Goal: Transaction & Acquisition: Obtain resource

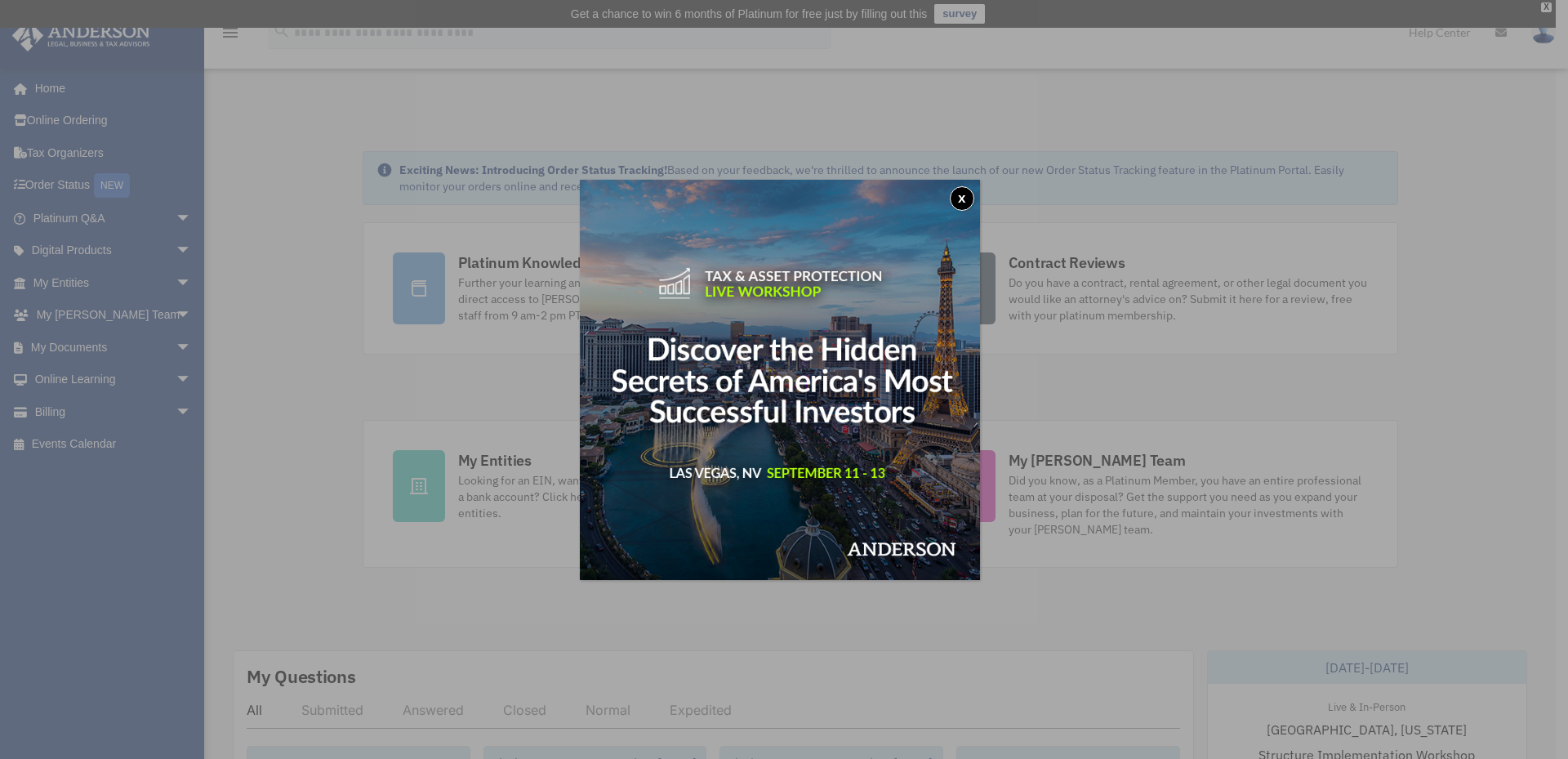
click at [161, 339] on div "x" at bounding box center [784, 380] width 1568 height 759
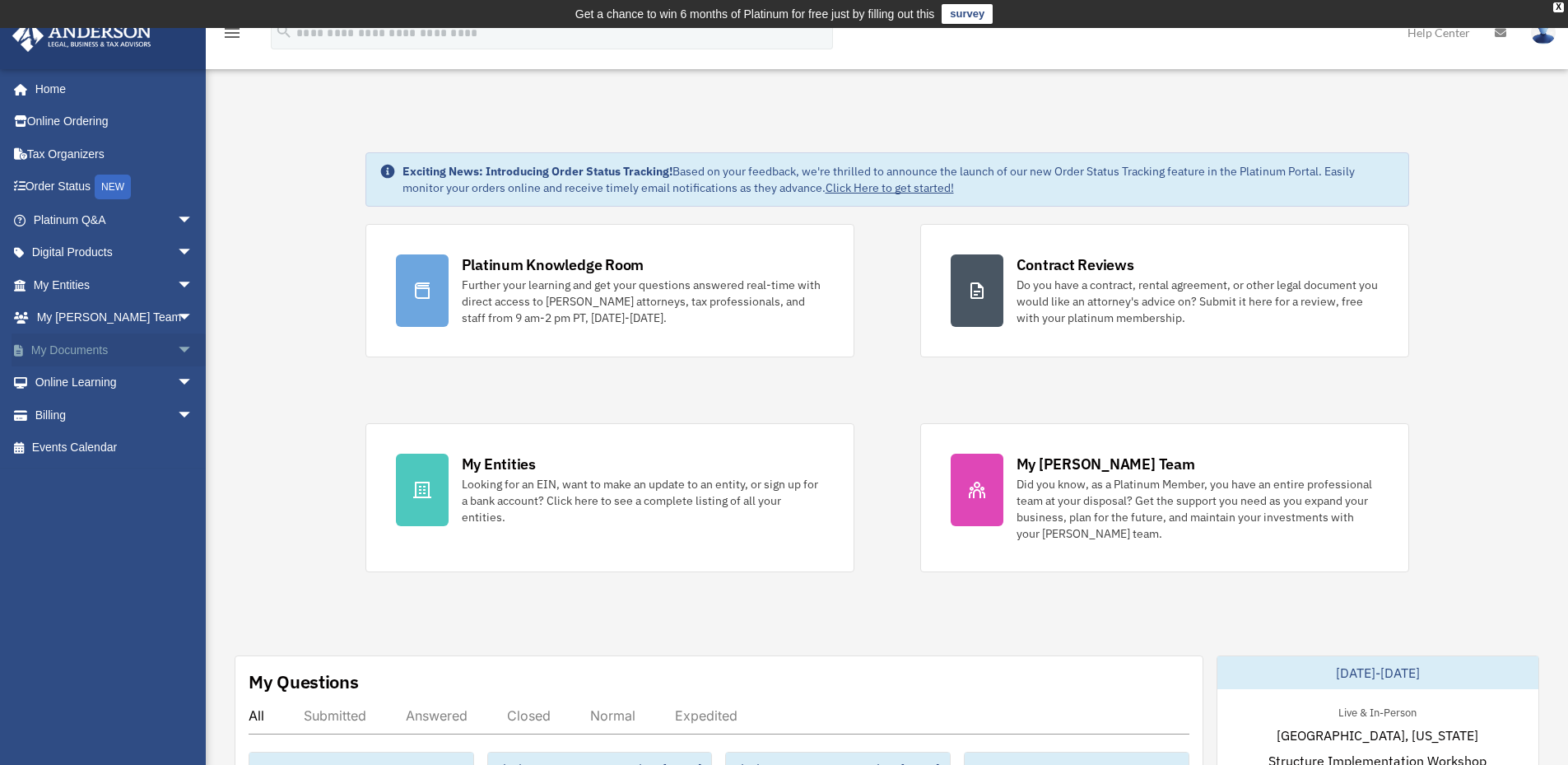
click at [177, 349] on span "arrow_drop_down" at bounding box center [193, 350] width 33 height 34
click at [66, 344] on link "My Documents arrow_drop_up" at bounding box center [114, 350] width 207 height 33
click at [66, 345] on link "My Documents arrow_drop_up" at bounding box center [114, 350] width 207 height 33
click at [94, 442] on link "Forms Library" at bounding box center [120, 448] width 195 height 33
click at [102, 446] on link "Forms Library" at bounding box center [120, 448] width 195 height 33
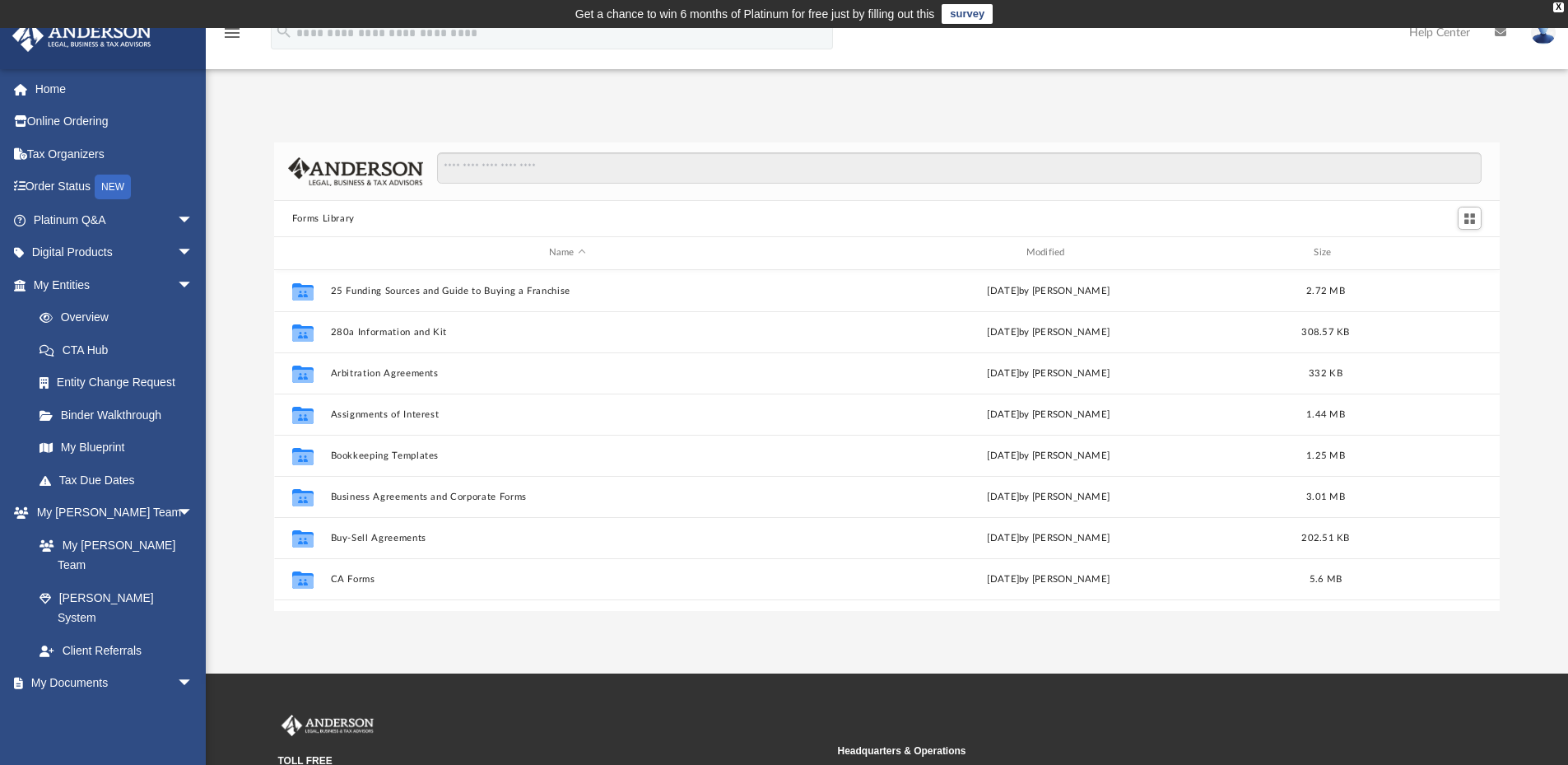
scroll to position [363, 1213]
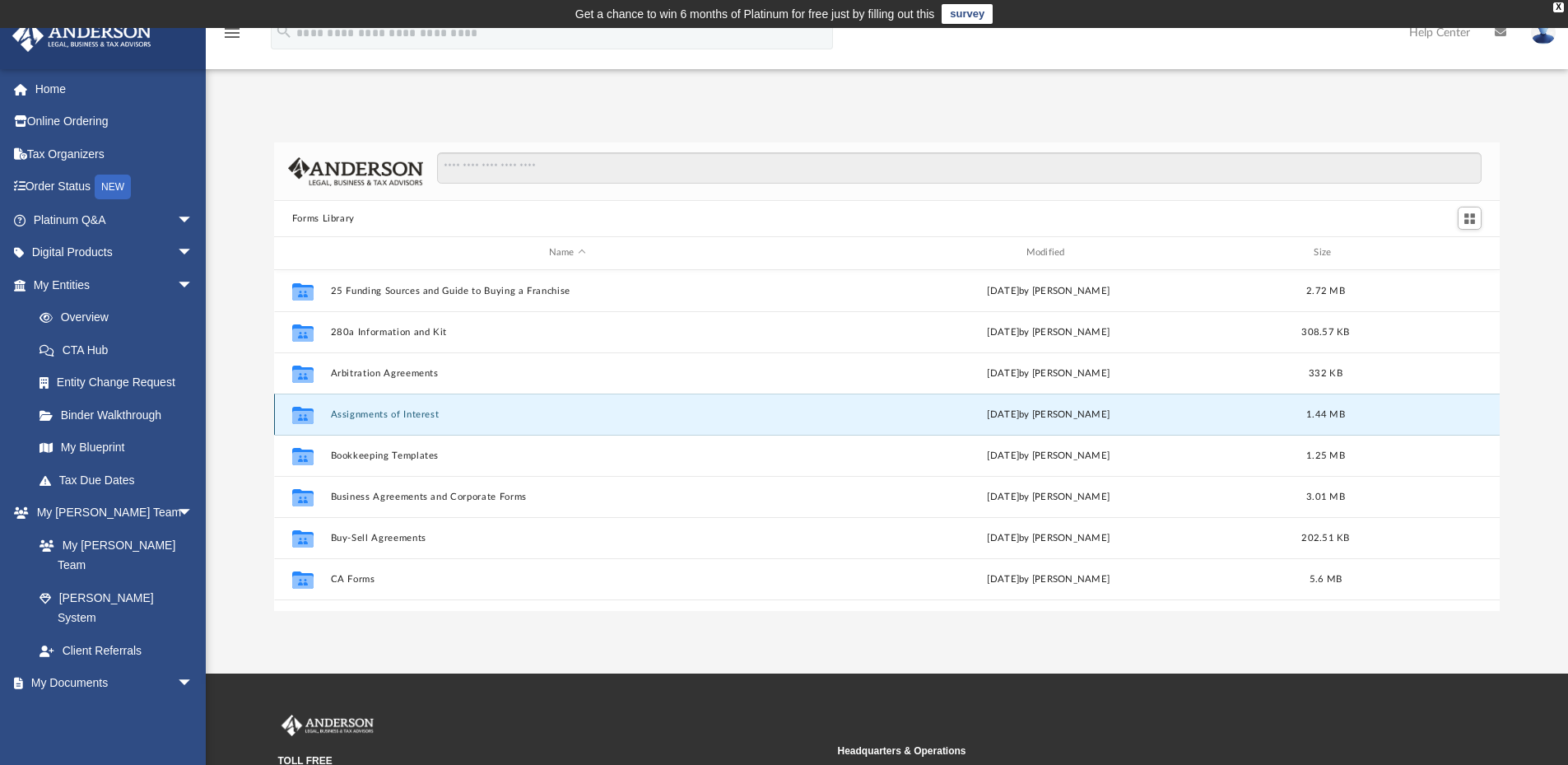
click at [360, 412] on button "Assignments of Interest" at bounding box center [567, 414] width 474 height 11
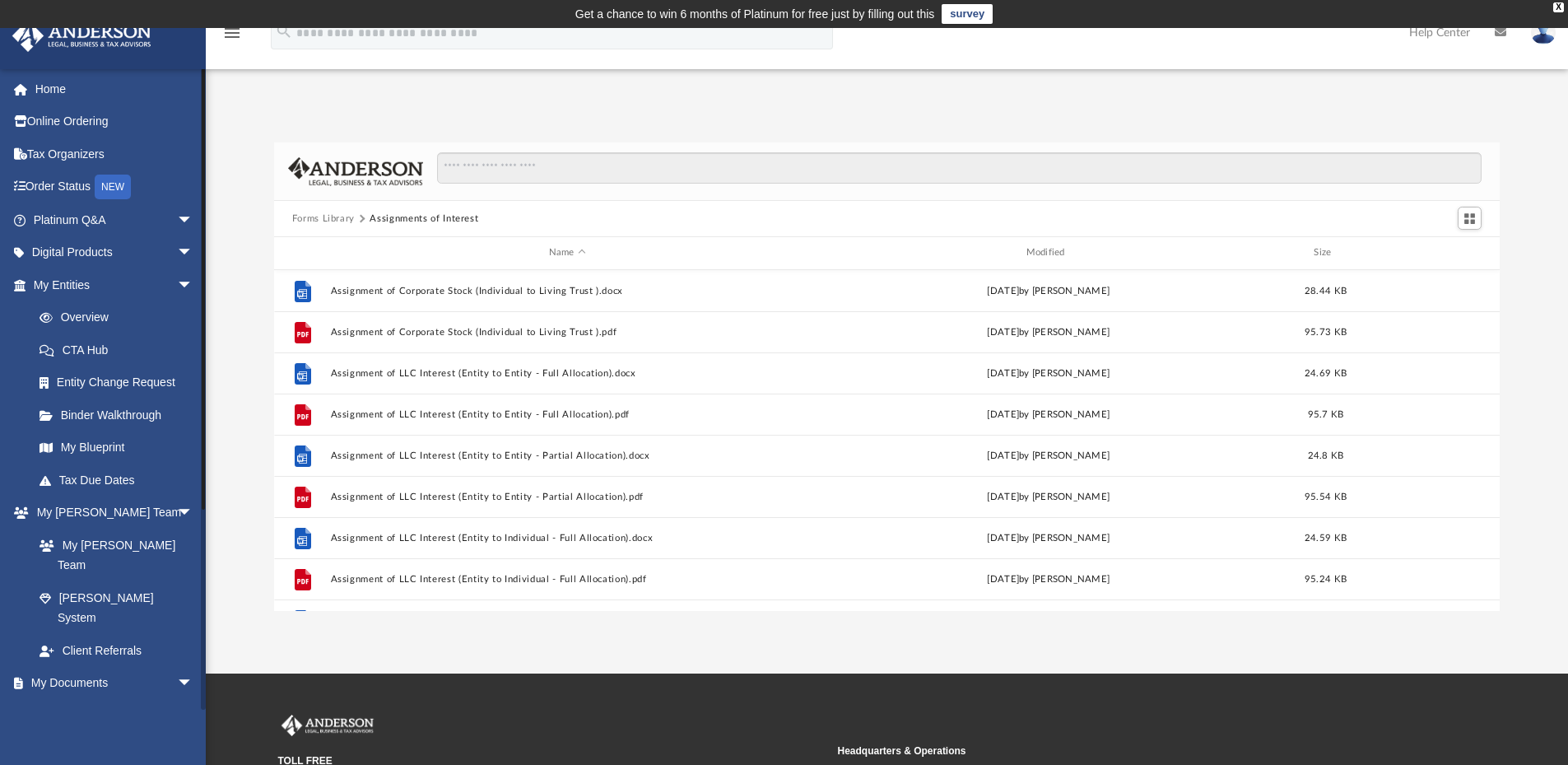
click at [64, 699] on link "Box" at bounding box center [120, 715] width 195 height 33
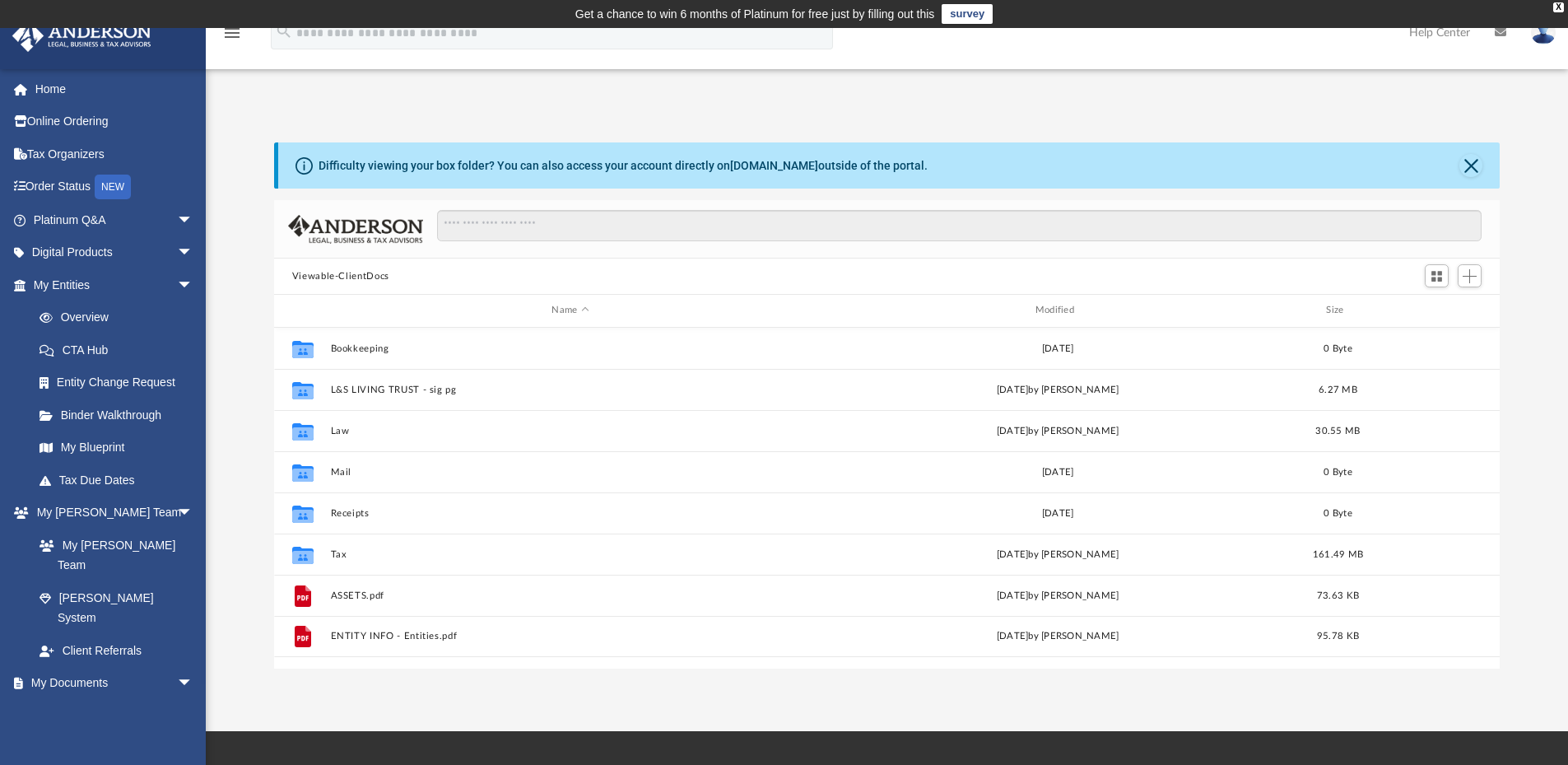
scroll to position [363, 1213]
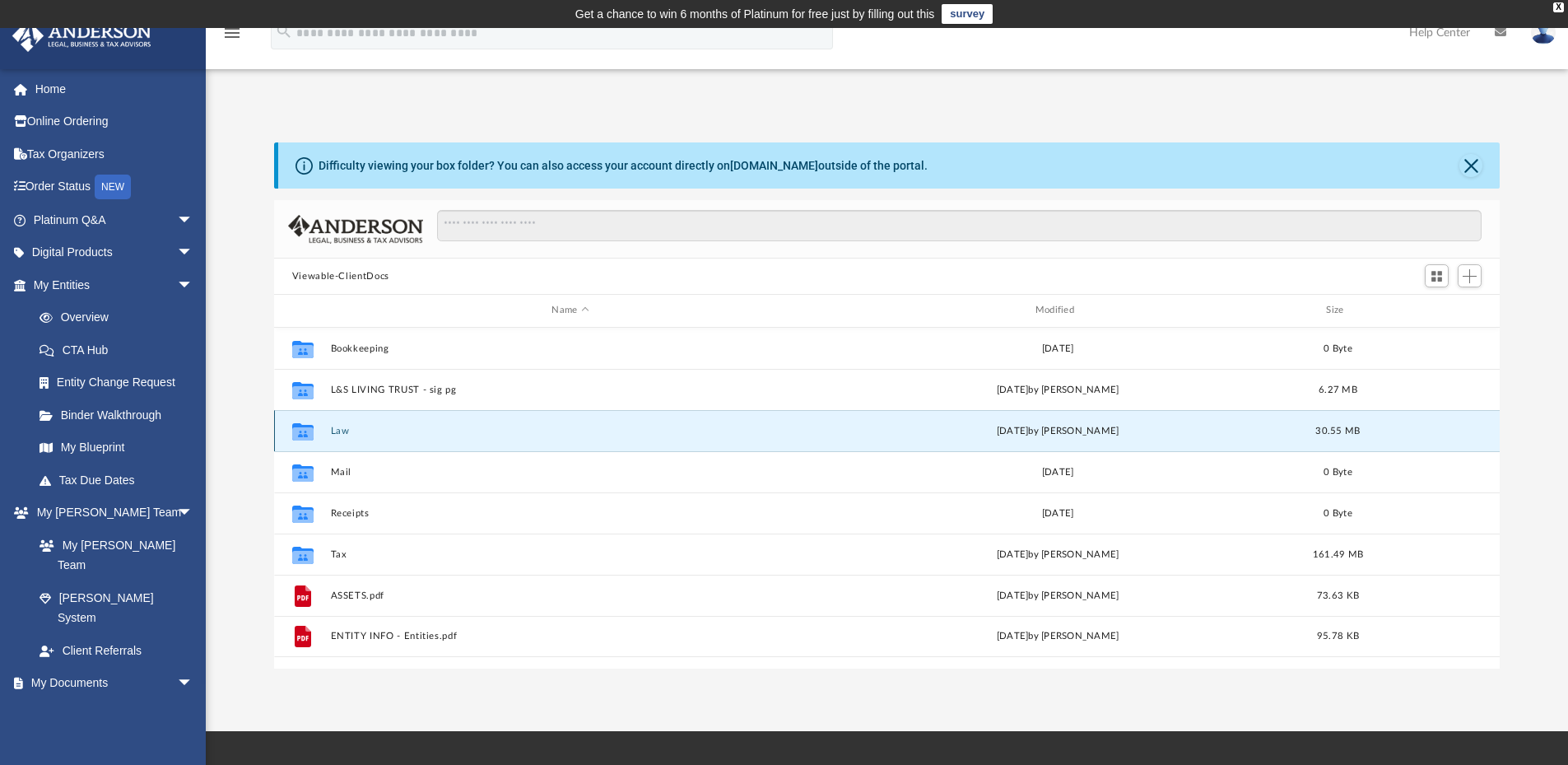
click at [338, 431] on button "Law" at bounding box center [570, 431] width 480 height 11
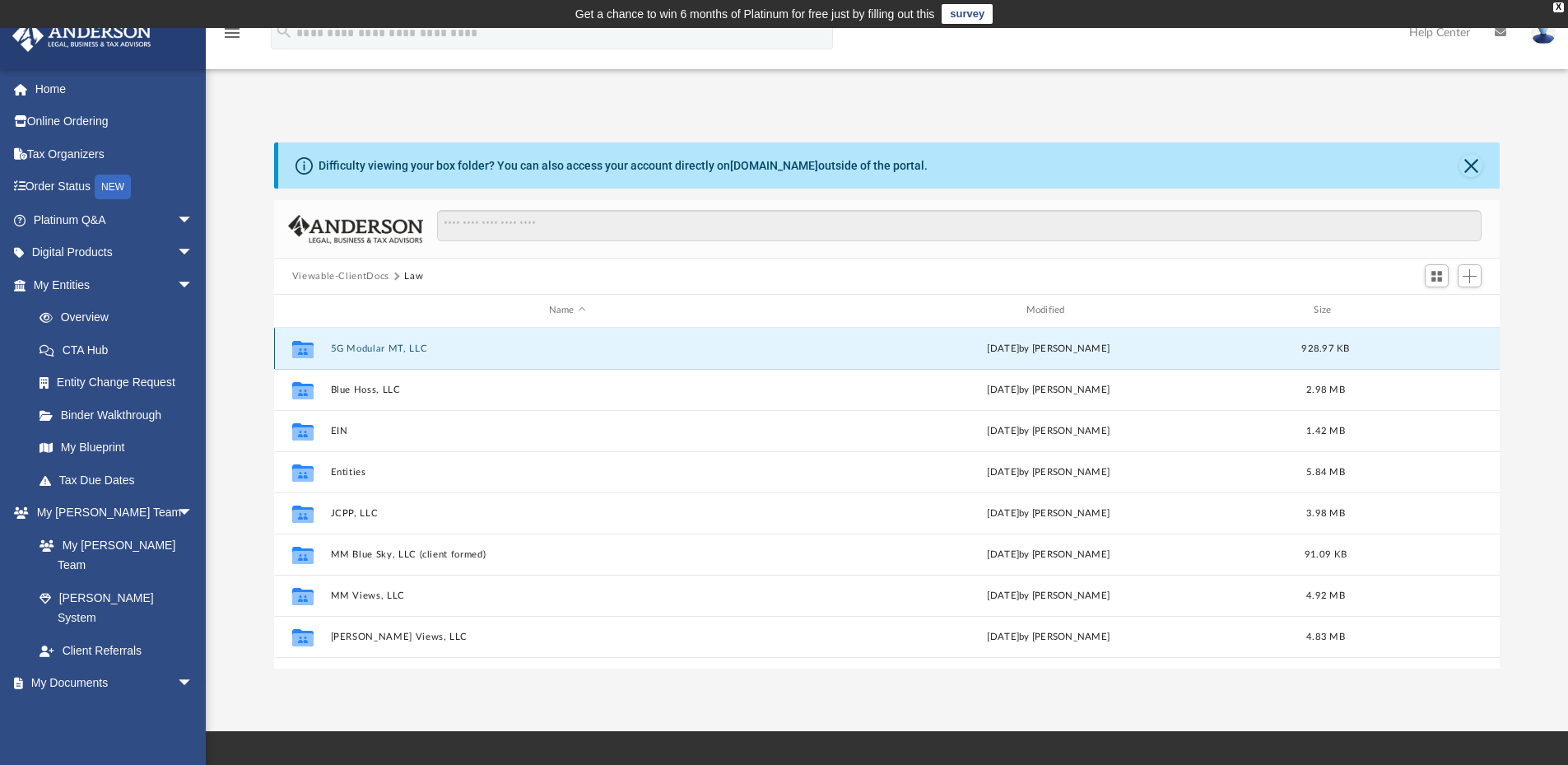
click at [392, 350] on button "5G Modular MT, LLC" at bounding box center [567, 348] width 474 height 11
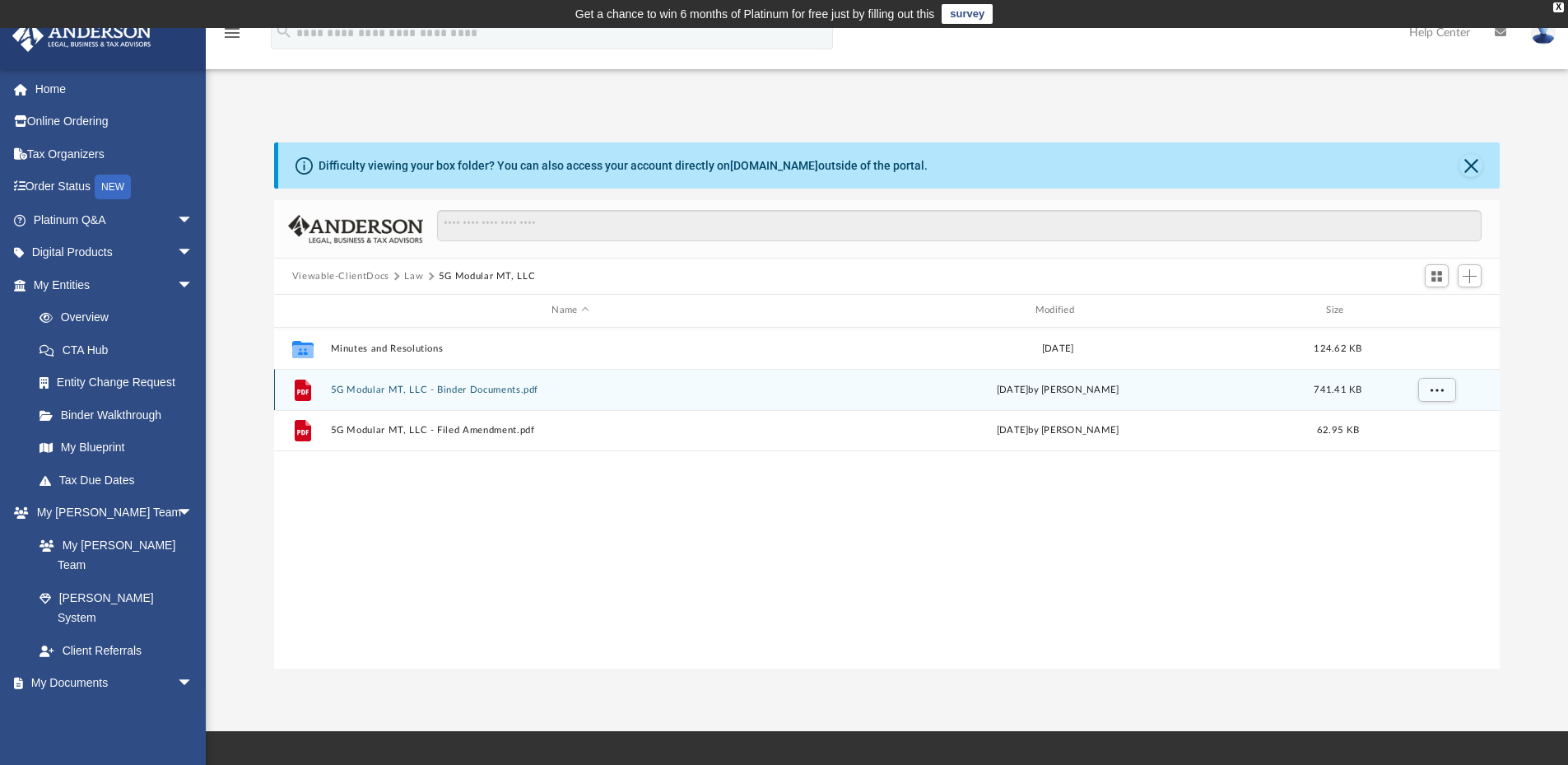
click at [461, 384] on button "5G Modular MT, LLC - Binder Documents.pdf" at bounding box center [570, 389] width 480 height 11
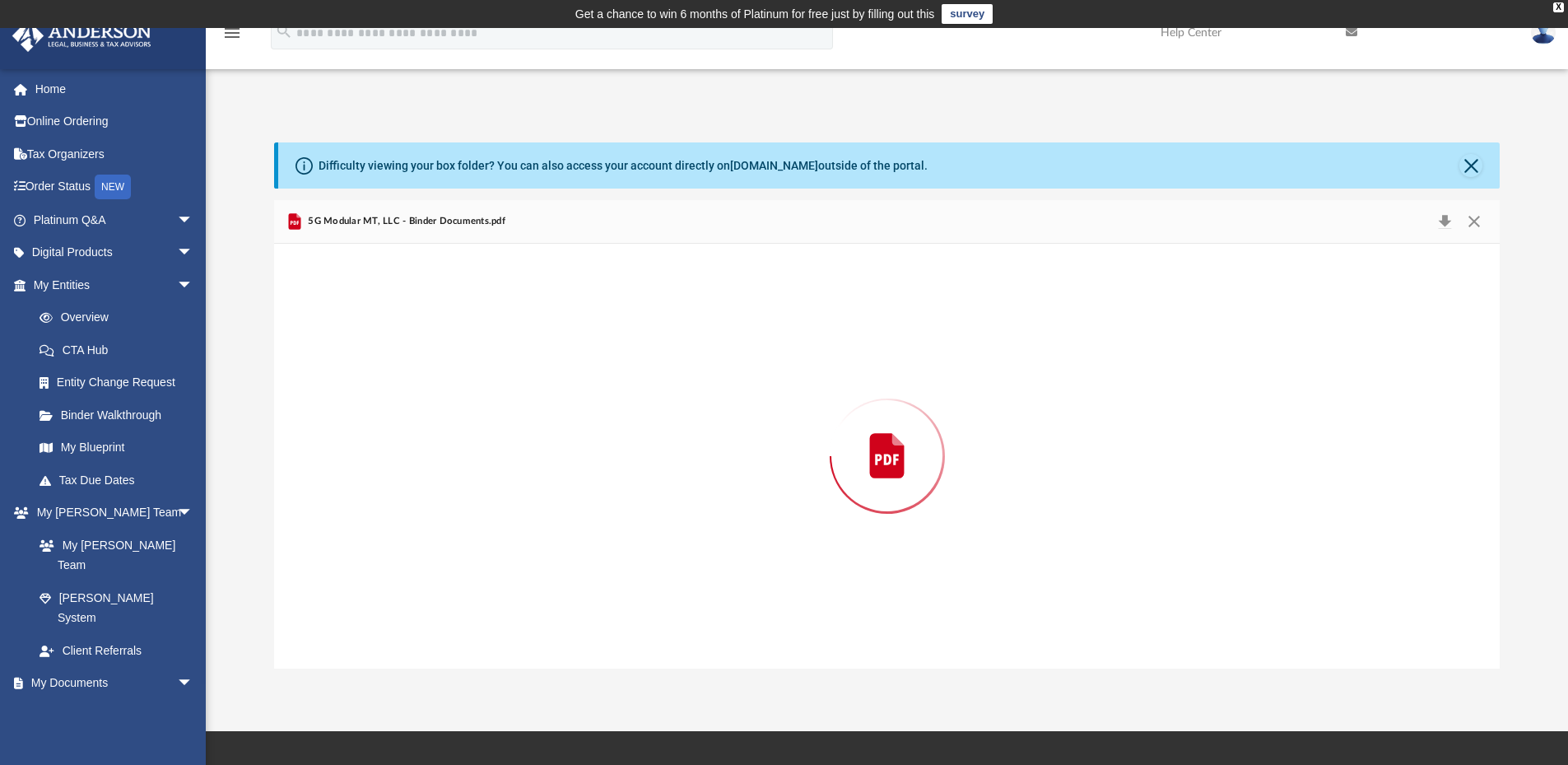
click at [461, 384] on div "Preview" at bounding box center [887, 456] width 1226 height 425
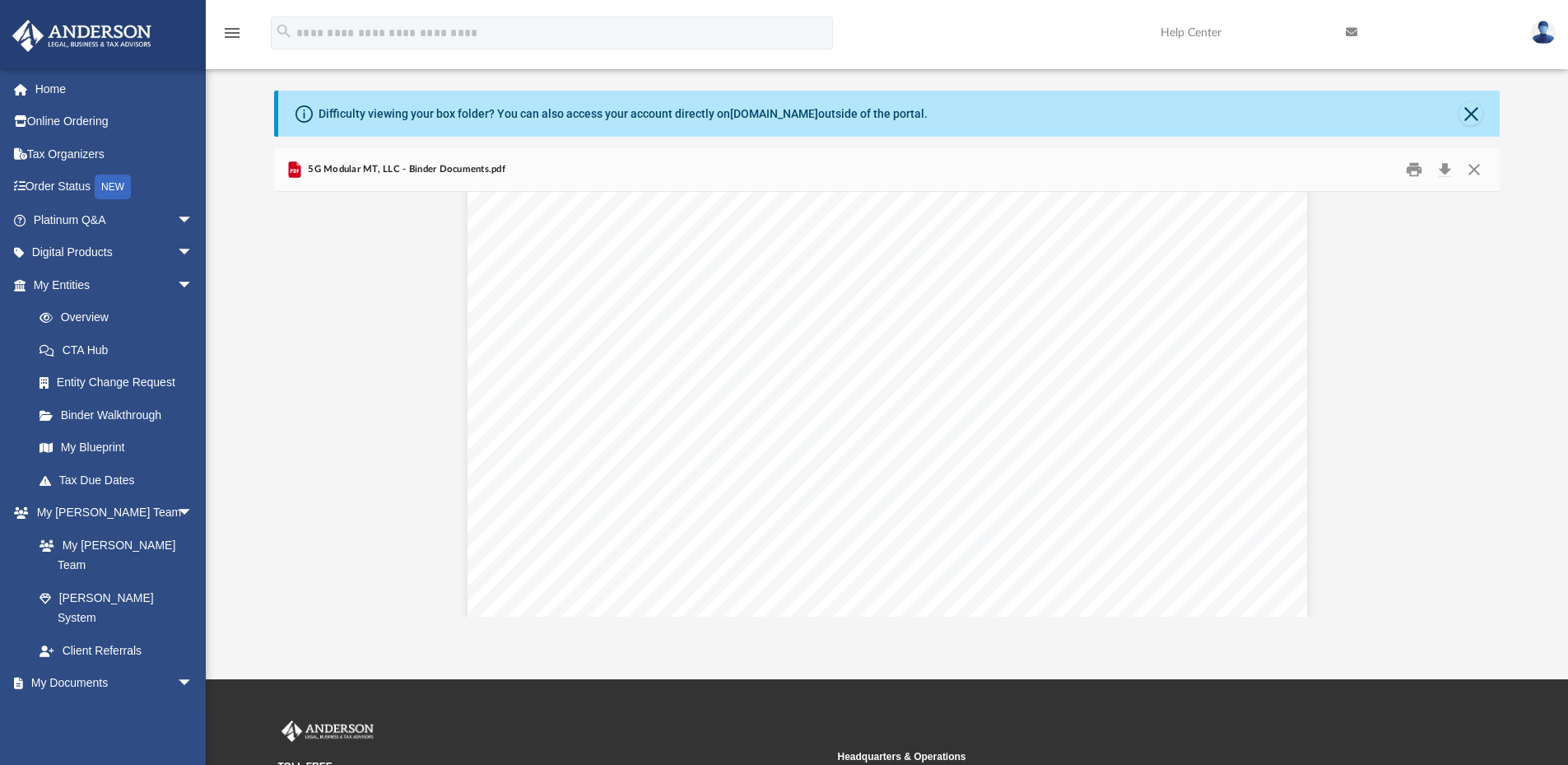
scroll to position [70, 0]
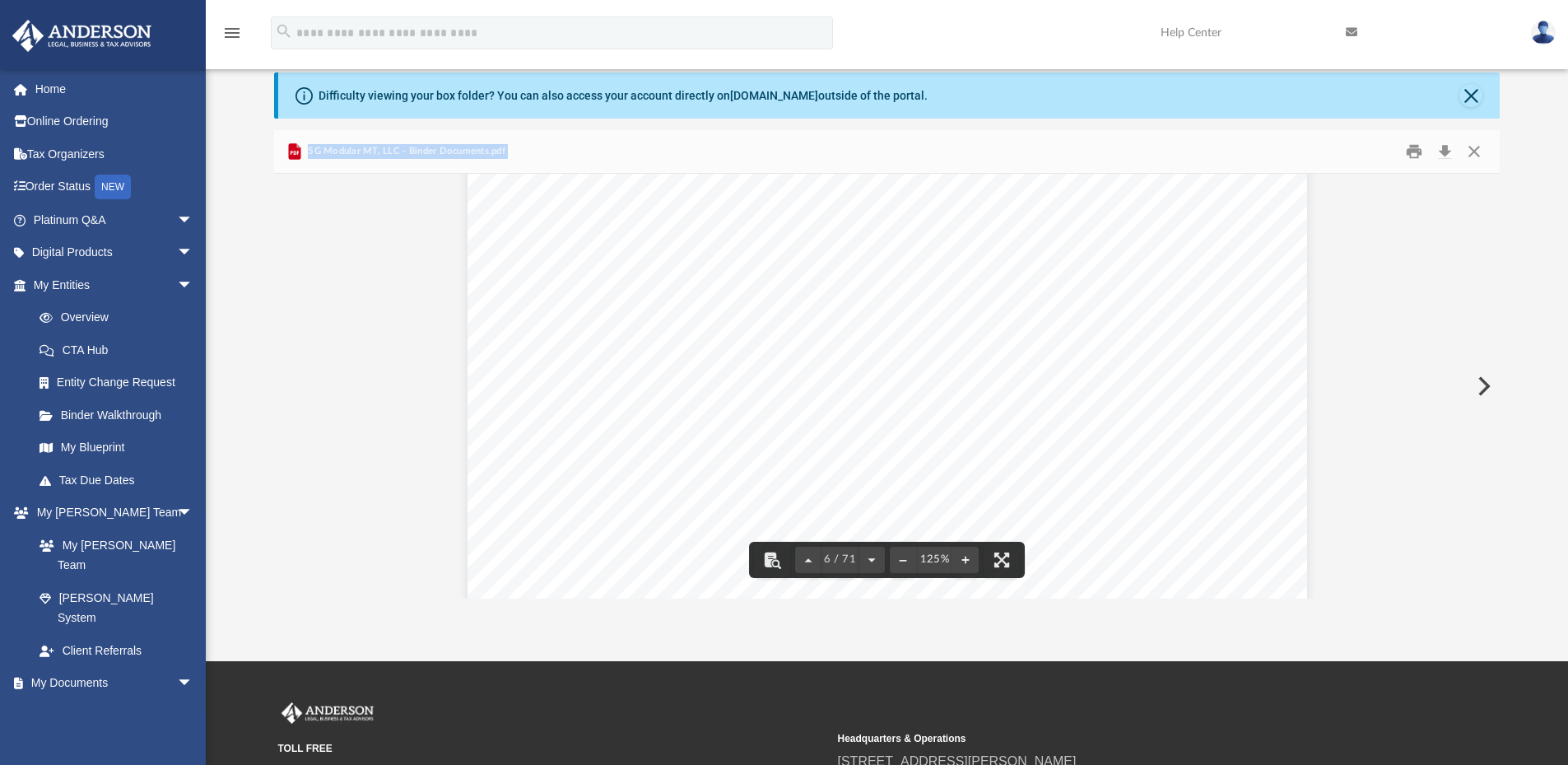
drag, startPoint x: 1495, startPoint y: 224, endPoint x: 1499, endPoint y: 234, distance: 10.8
click at [1499, 234] on div "Viewable-ClientDocs Law 5G Modular MT, LLC Name Modified Size Collaborated Fold…" at bounding box center [887, 364] width 1226 height 469
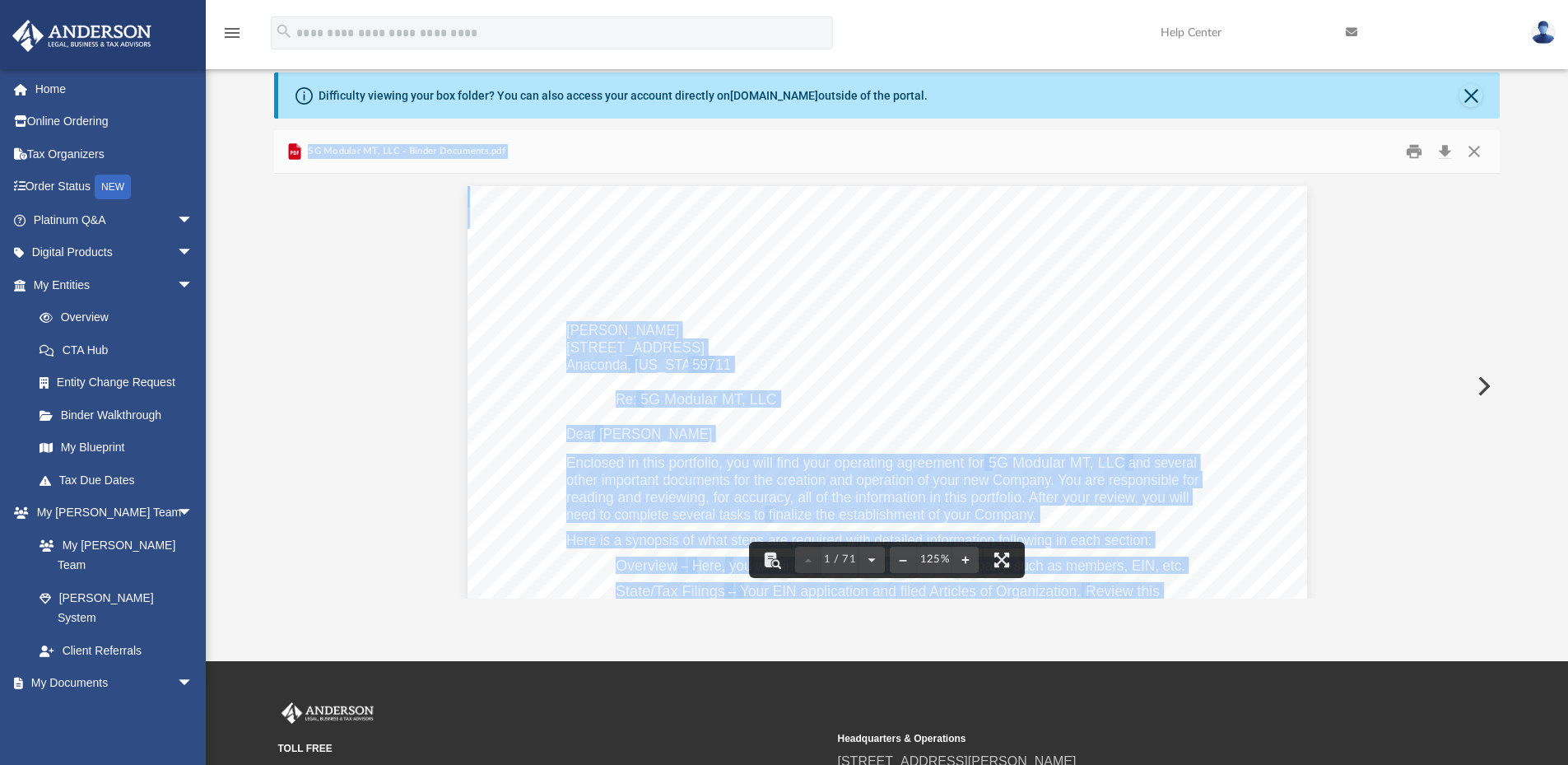
click at [1247, 183] on div "Shane Willems 113 E Park Ave Anaconda , Montana 59711 Re: 5G Modular MT, LLC De…" at bounding box center [888, 728] width 840 height 1111
click at [1166, 250] on div "Shane Willems 113 E Park Ave Anaconda , Montana 59711 Re: 5G Modular MT, LLC De…" at bounding box center [888, 729] width 840 height 1087
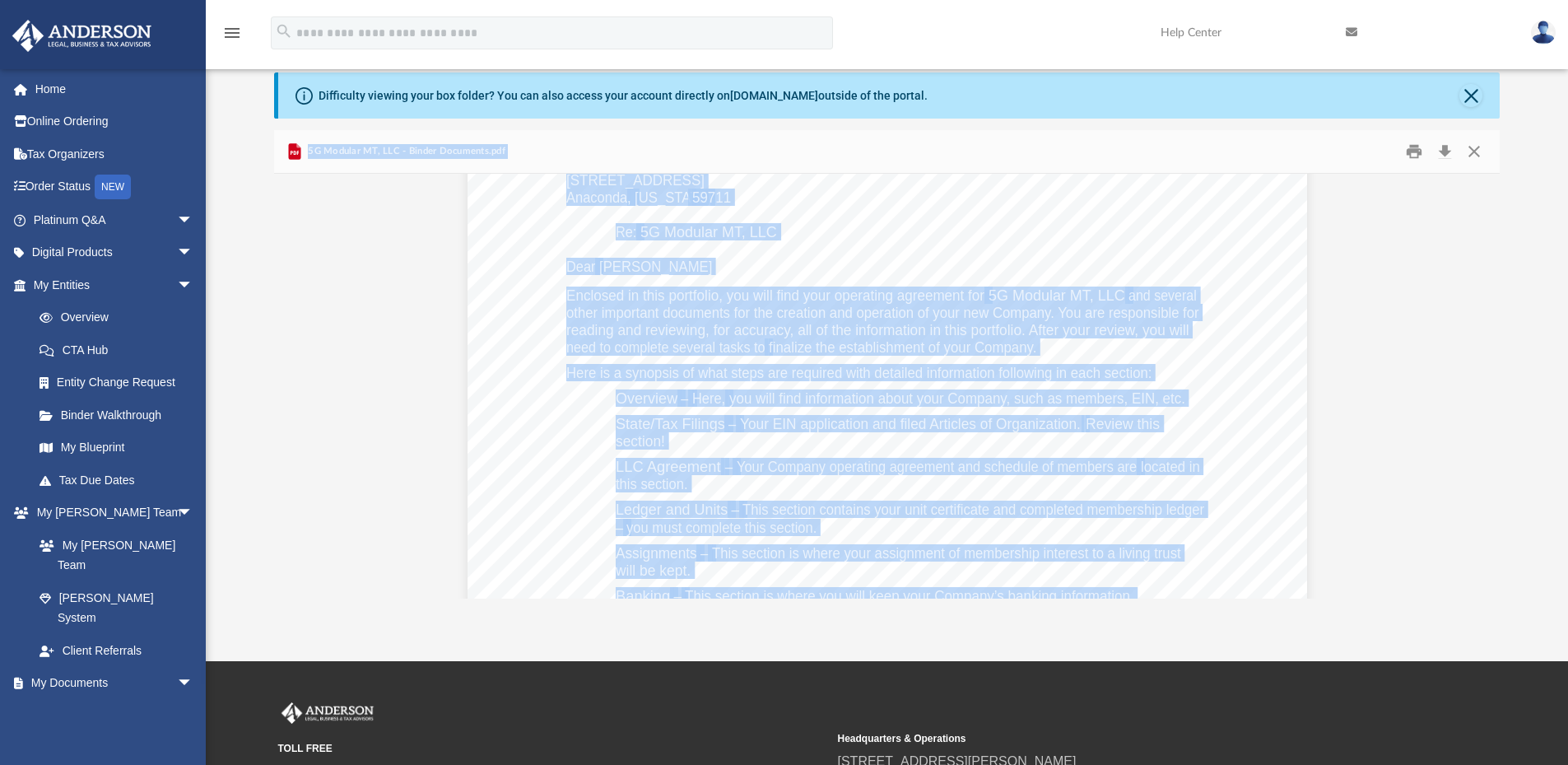
scroll to position [502, 0]
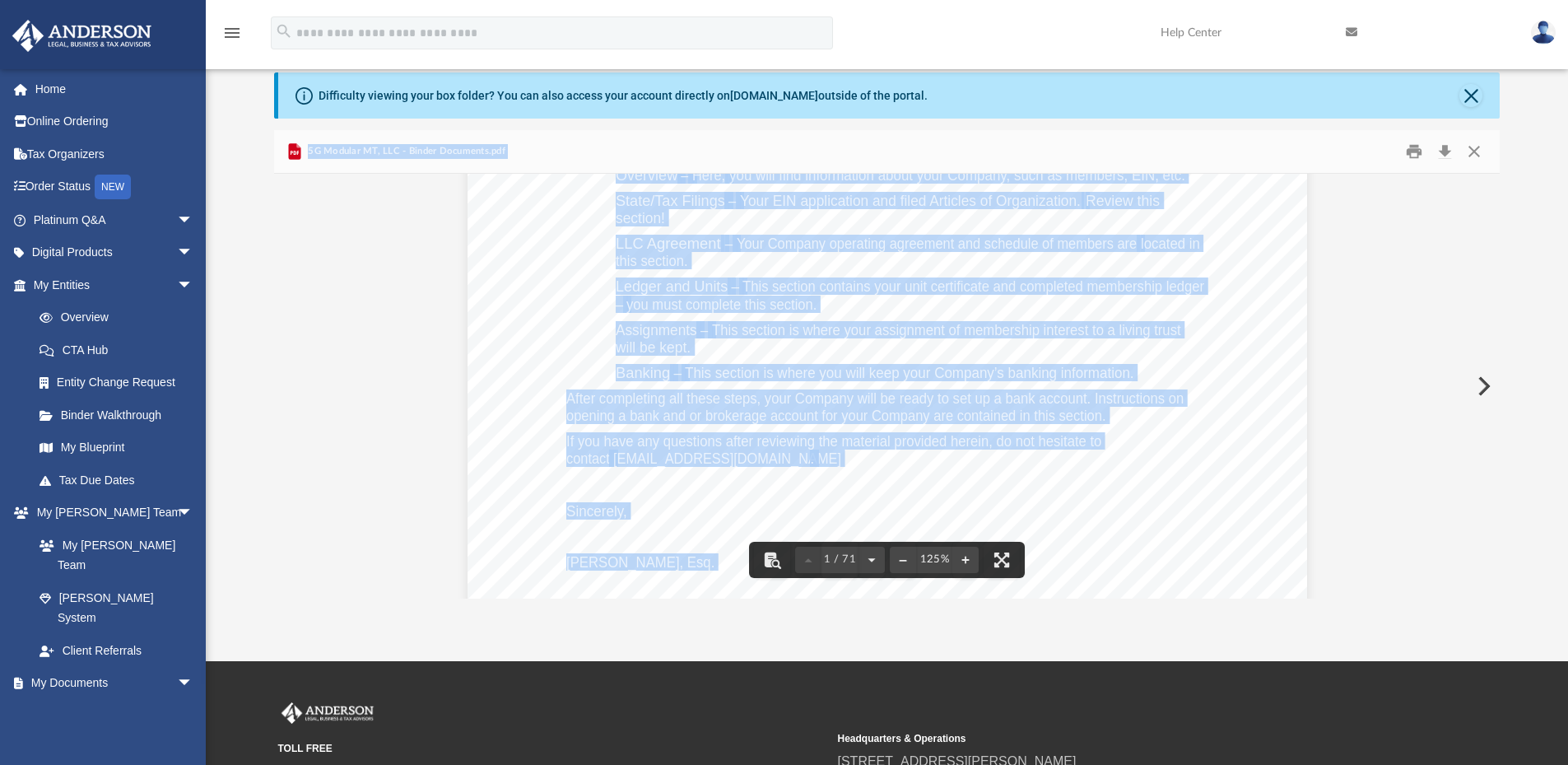
scroll to position [370, 0]
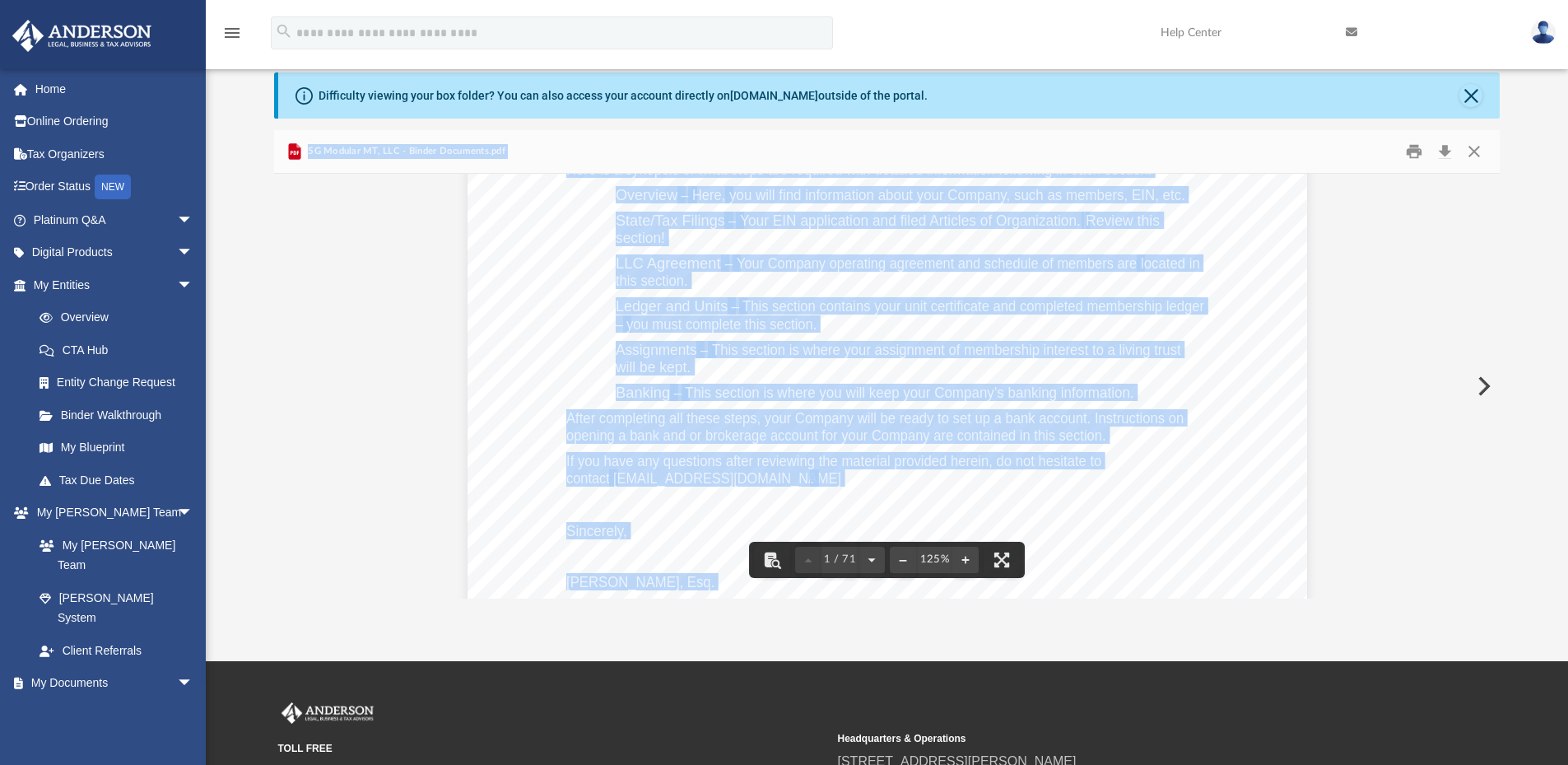
click at [1230, 282] on div "Shane Willems 113 E Park Ave Anaconda , Montana 59711 Re: 5G Modular MT, LLC De…" at bounding box center [888, 359] width 840 height 1087
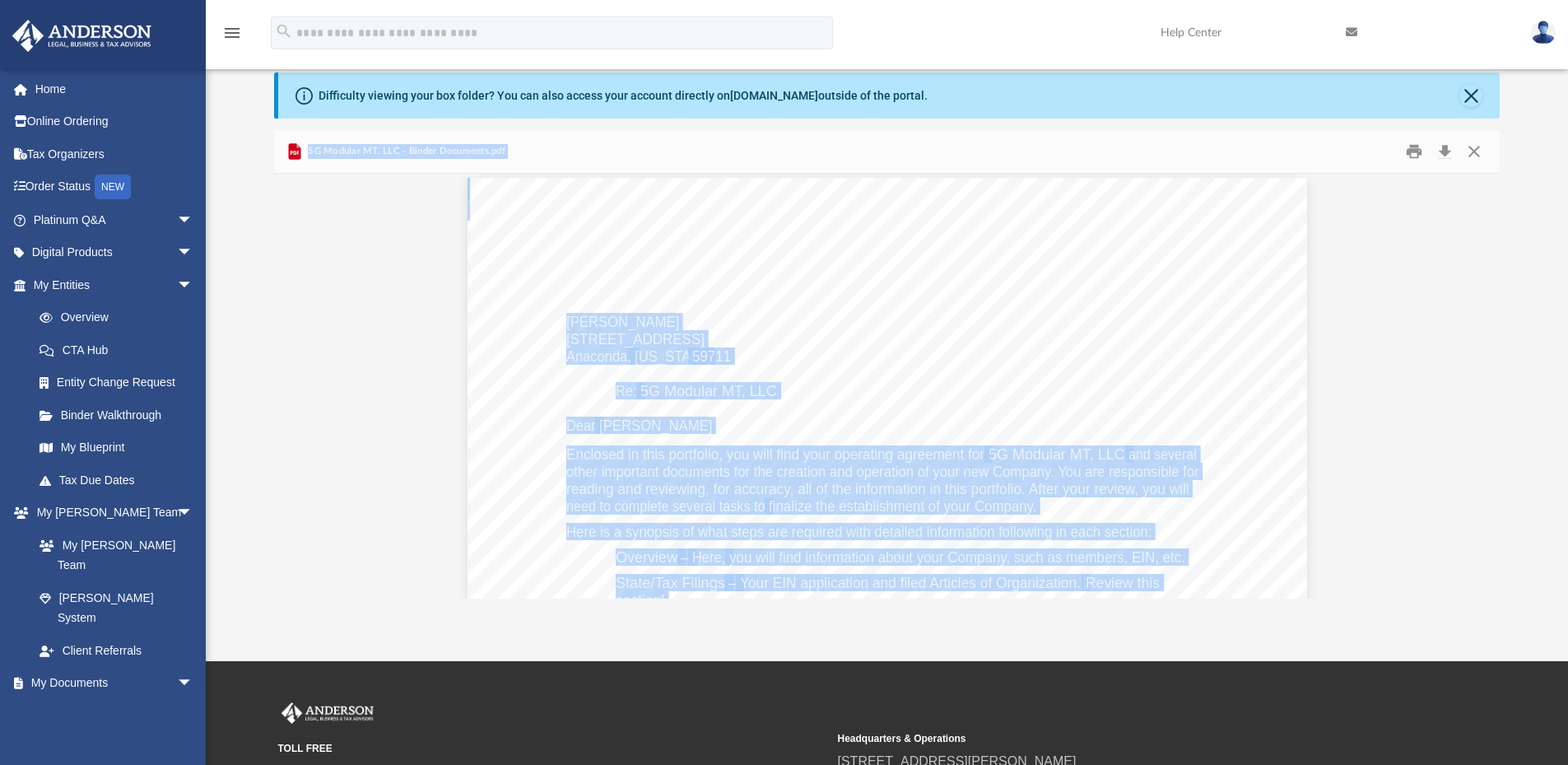
scroll to position [0, 0]
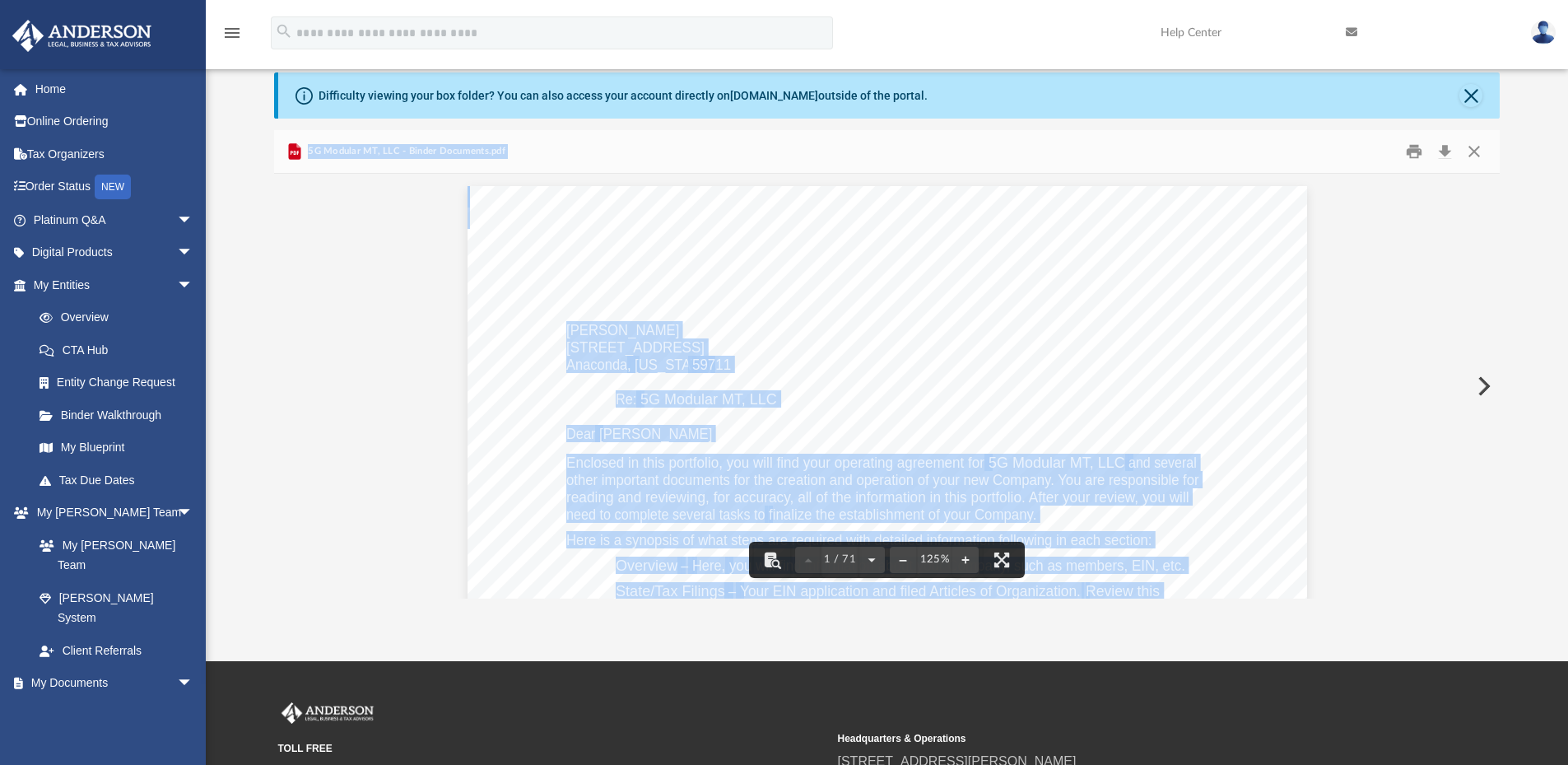
click at [968, 313] on div "Shane Willems 113 E Park Ave Anaconda , Montana 59711 Re: 5G Modular MT, LLC De…" at bounding box center [888, 729] width 840 height 1087
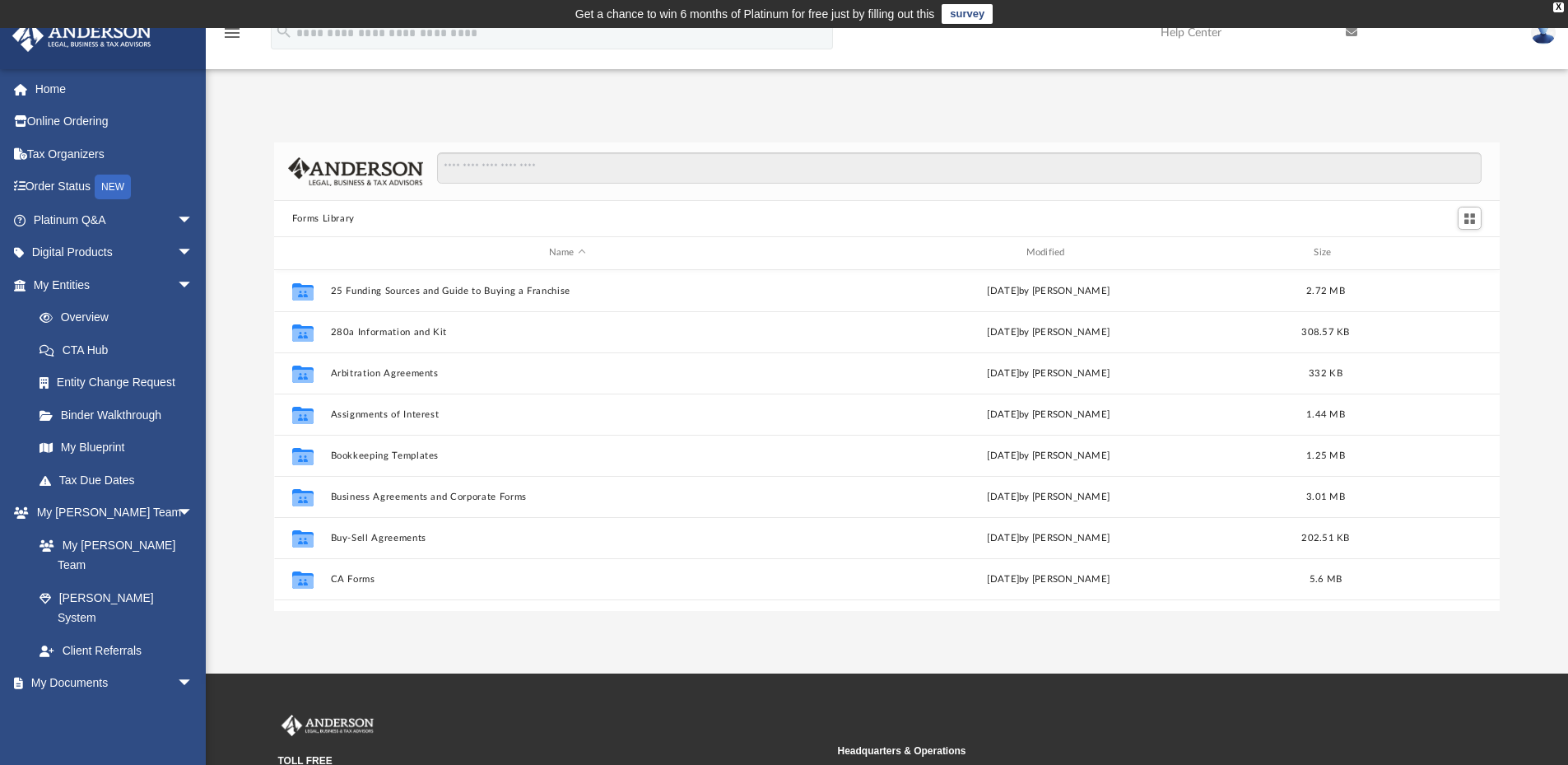
scroll to position [363, 1213]
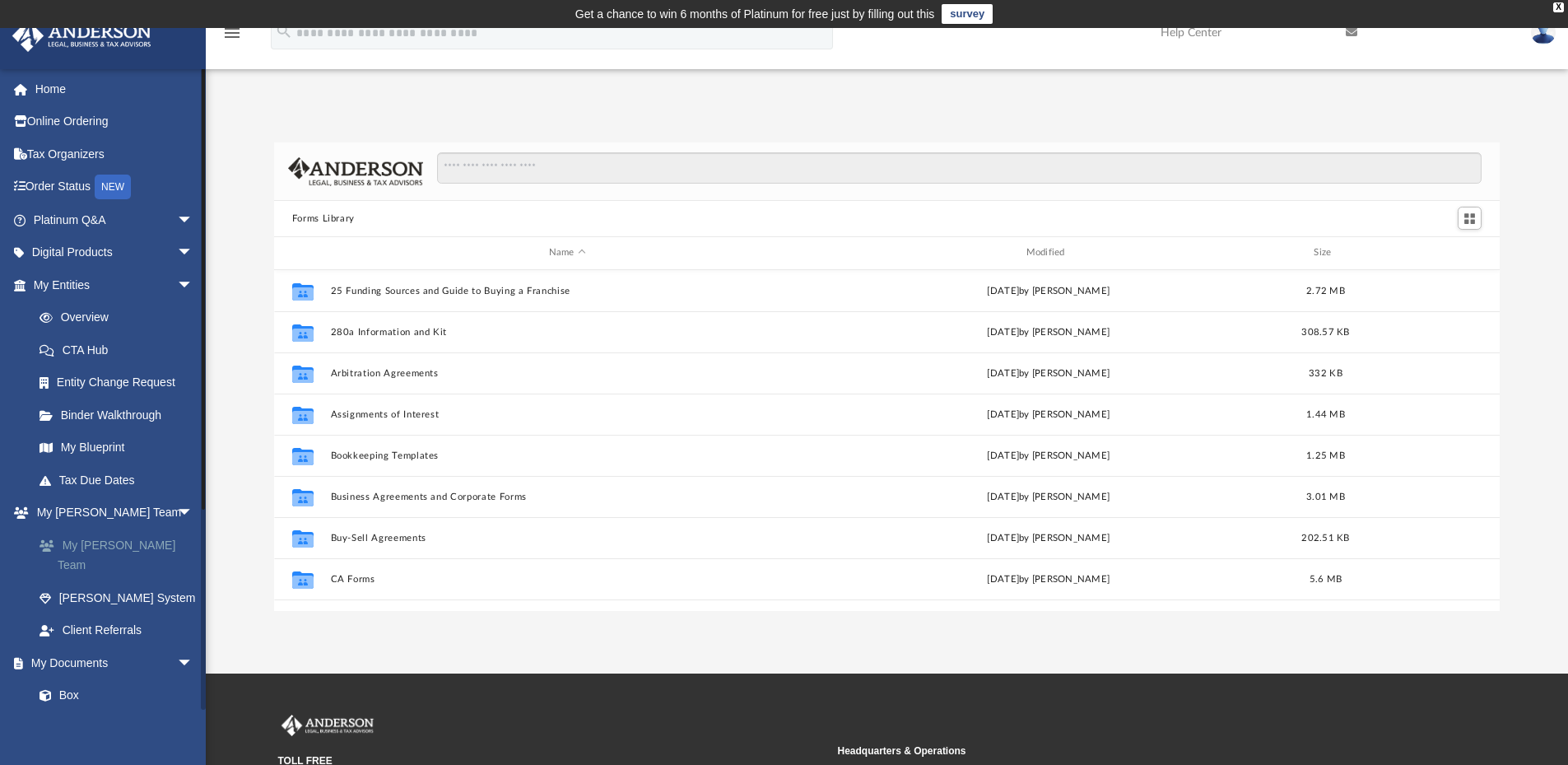
click at [85, 541] on link "My [PERSON_NAME] Team" at bounding box center [120, 554] width 195 height 52
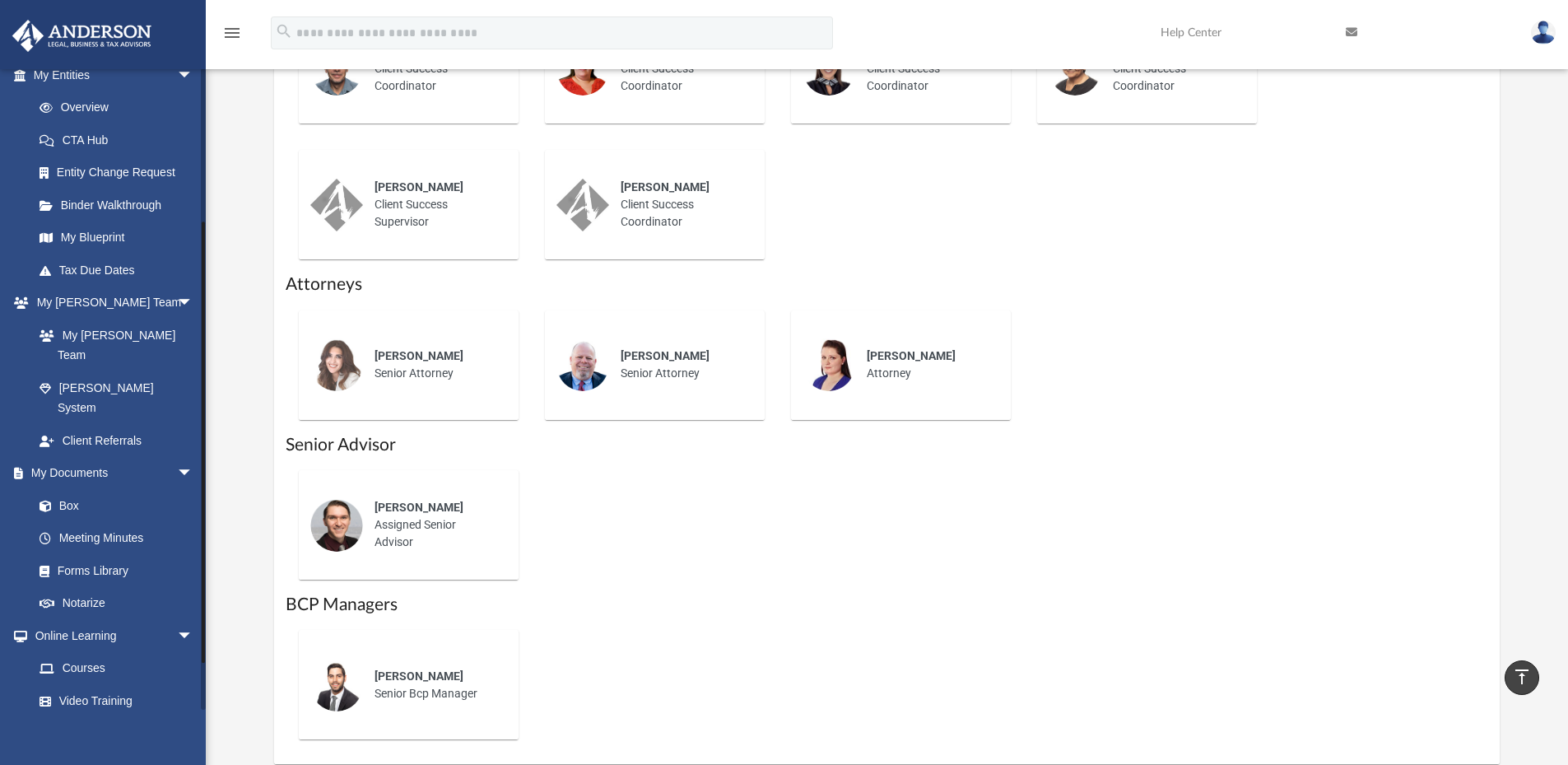
scroll to position [213, 0]
drag, startPoint x: 203, startPoint y: 411, endPoint x: 215, endPoint y: 564, distance: 153.5
click at [215, 564] on div "App laura@speedysigns.com Sign Out laura@speedysigns.com Home Online Ordering T…" at bounding box center [784, 36] width 1568 height 1456
click at [104, 551] on link "Forms Library" at bounding box center [120, 568] width 195 height 33
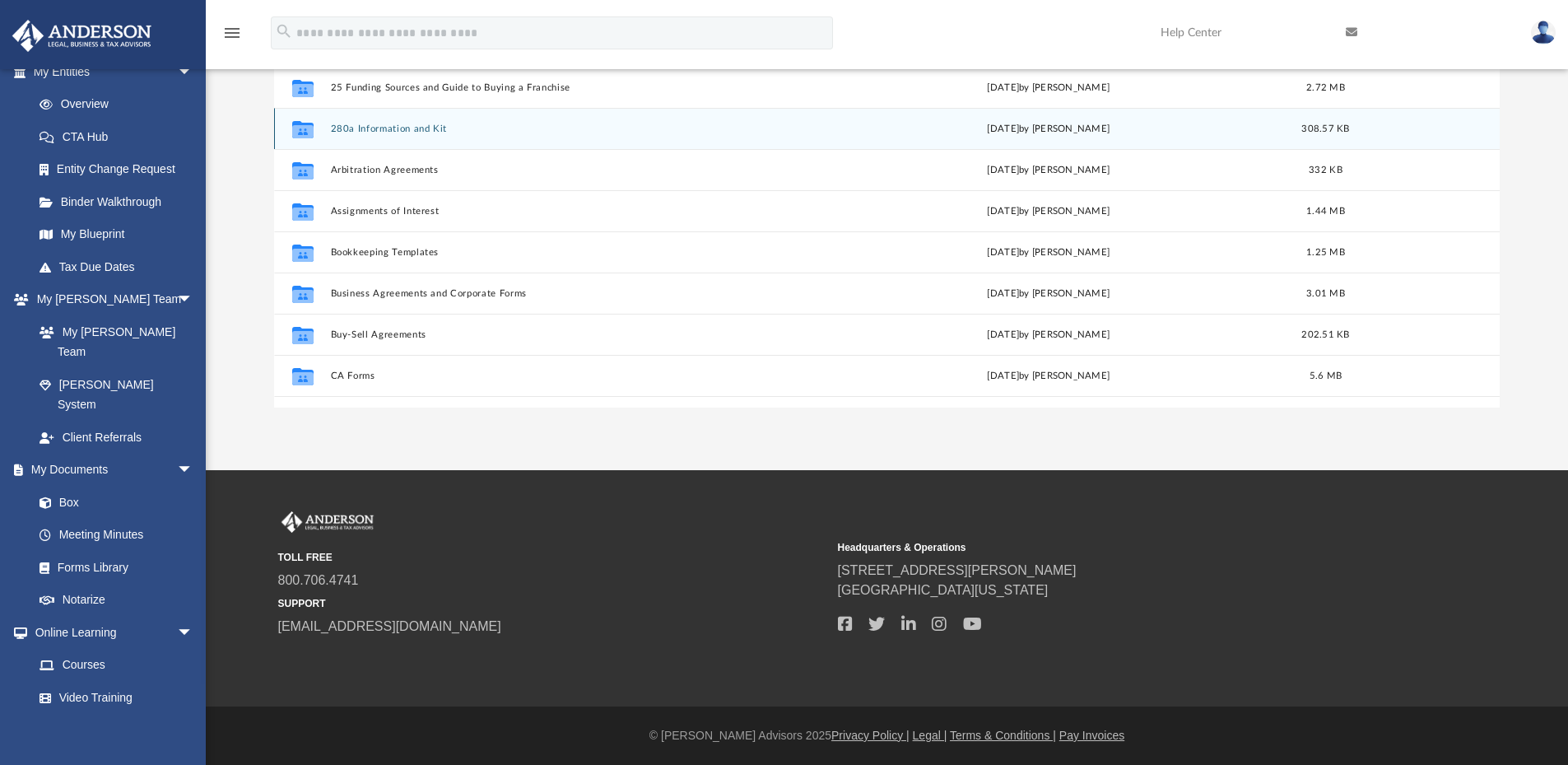
scroll to position [363, 1213]
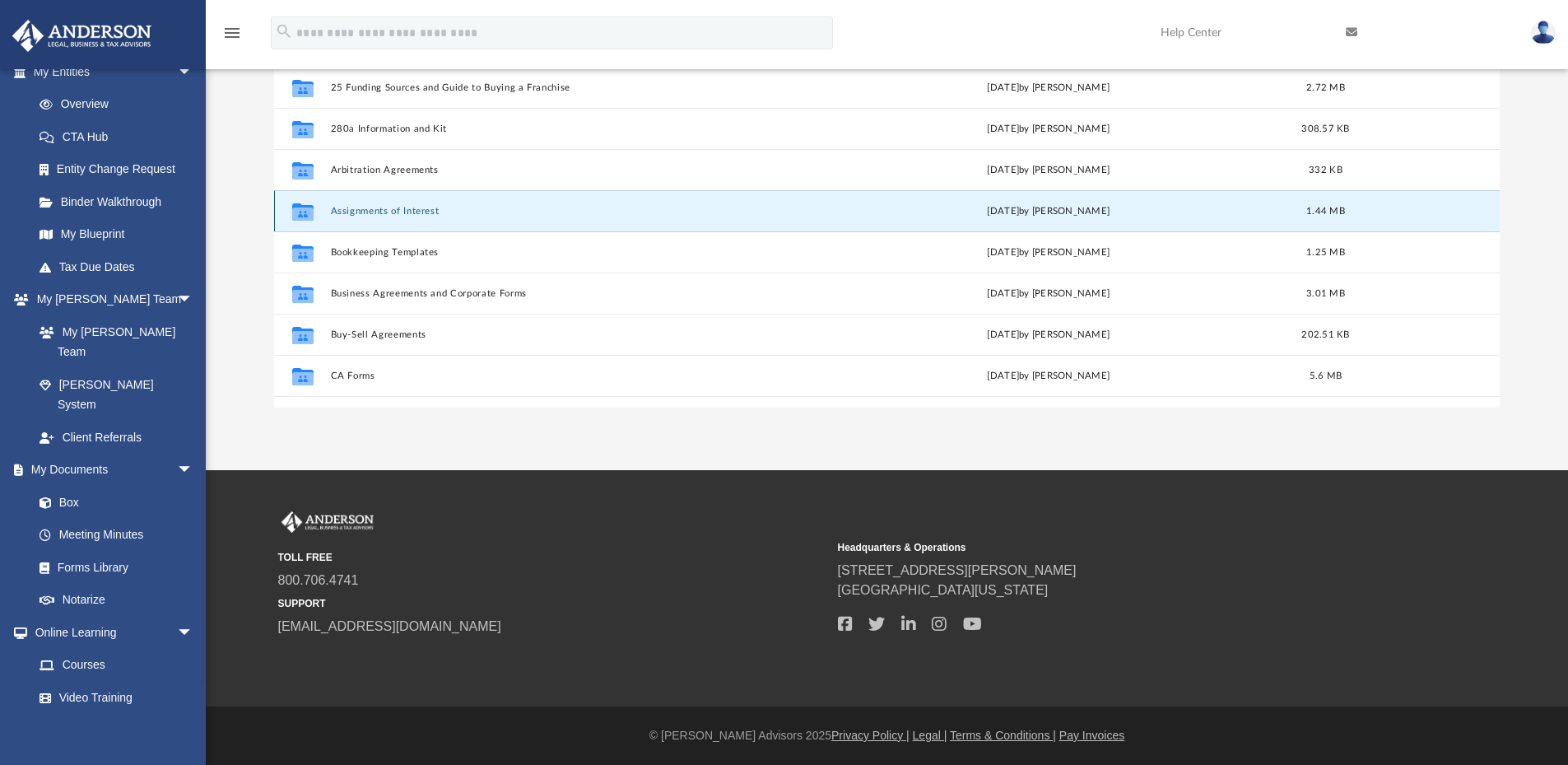
click at [381, 207] on button "Assignments of Interest" at bounding box center [567, 211] width 474 height 11
click at [421, 213] on button "Assignments of Interest" at bounding box center [567, 211] width 474 height 11
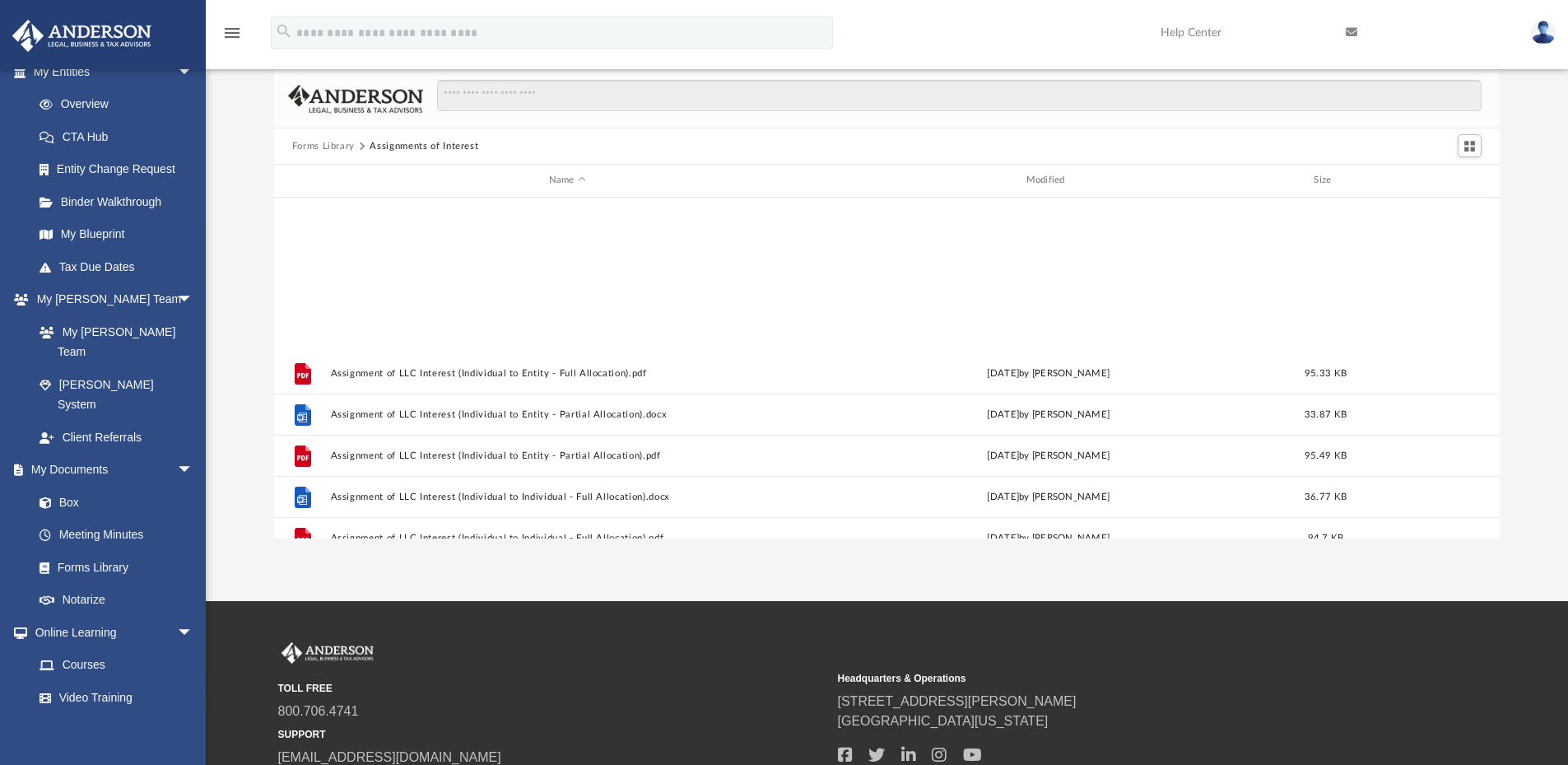
scroll to position [606, 0]
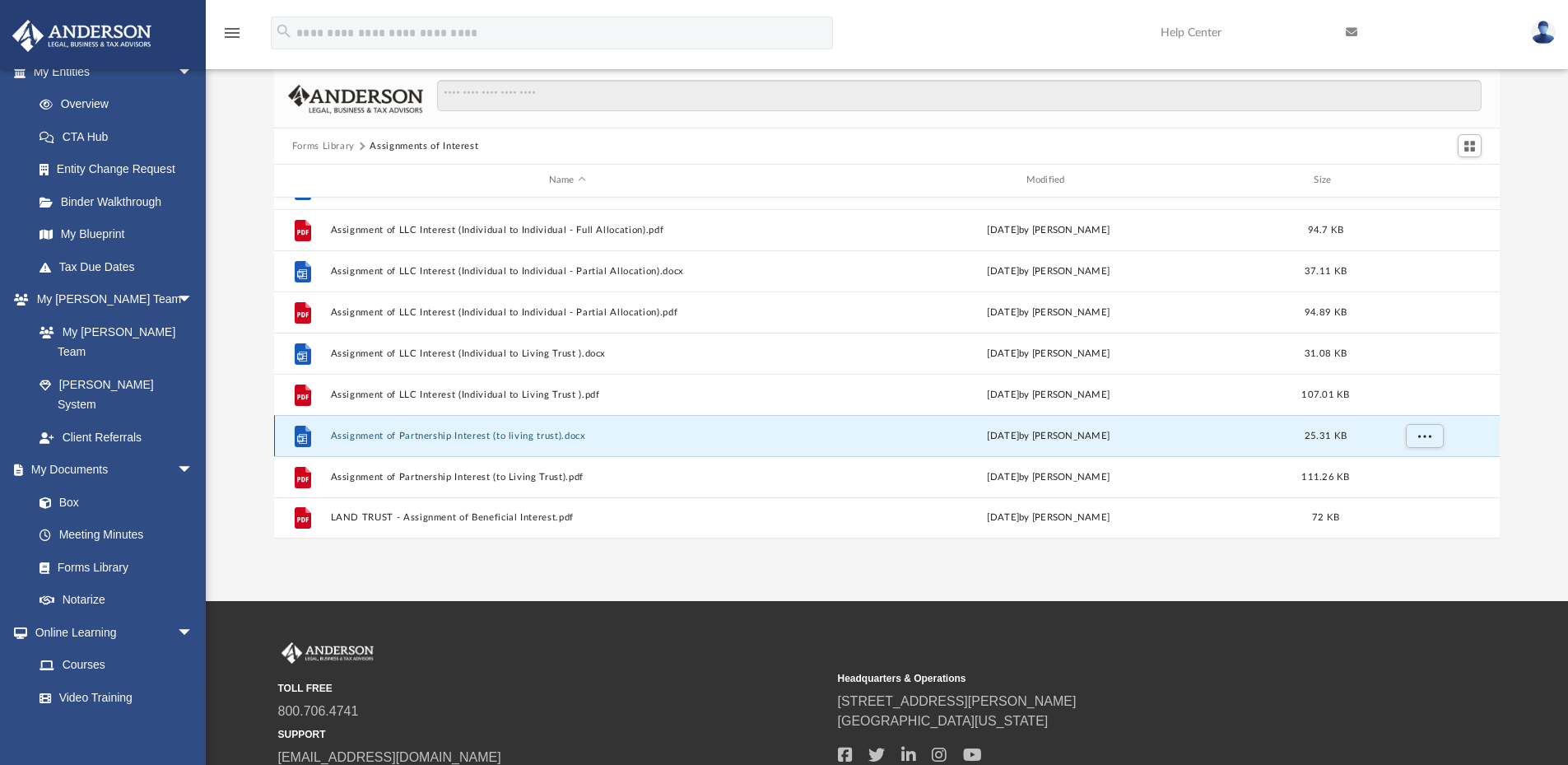
click at [428, 439] on button "Assignment of Partnership Interest (to living trust).docx" at bounding box center [567, 436] width 474 height 11
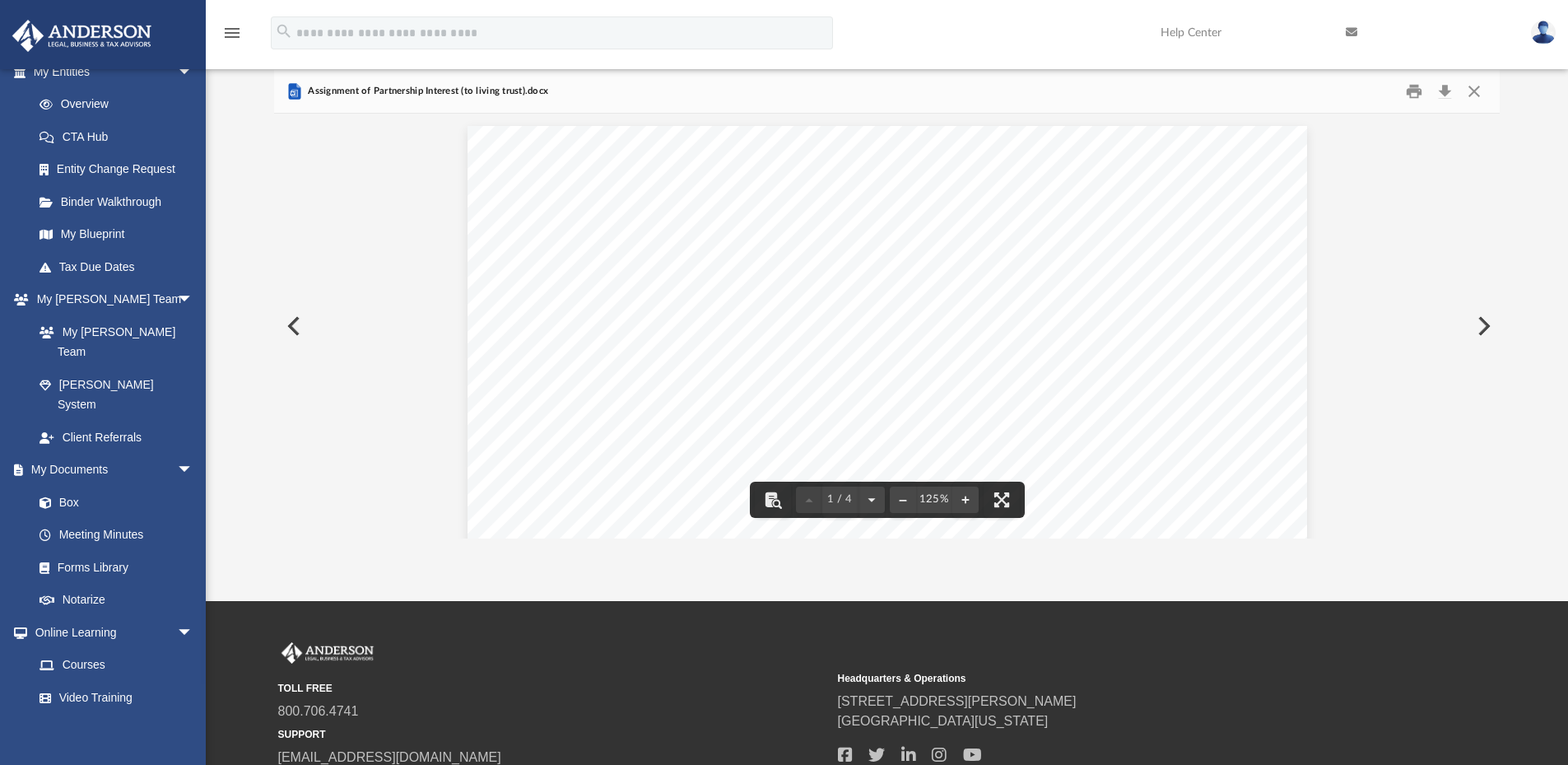
click at [709, 290] on span "_________________, 20" at bounding box center [766, 286] width 164 height 17
click at [1442, 87] on button "Download" at bounding box center [1444, 91] width 30 height 26
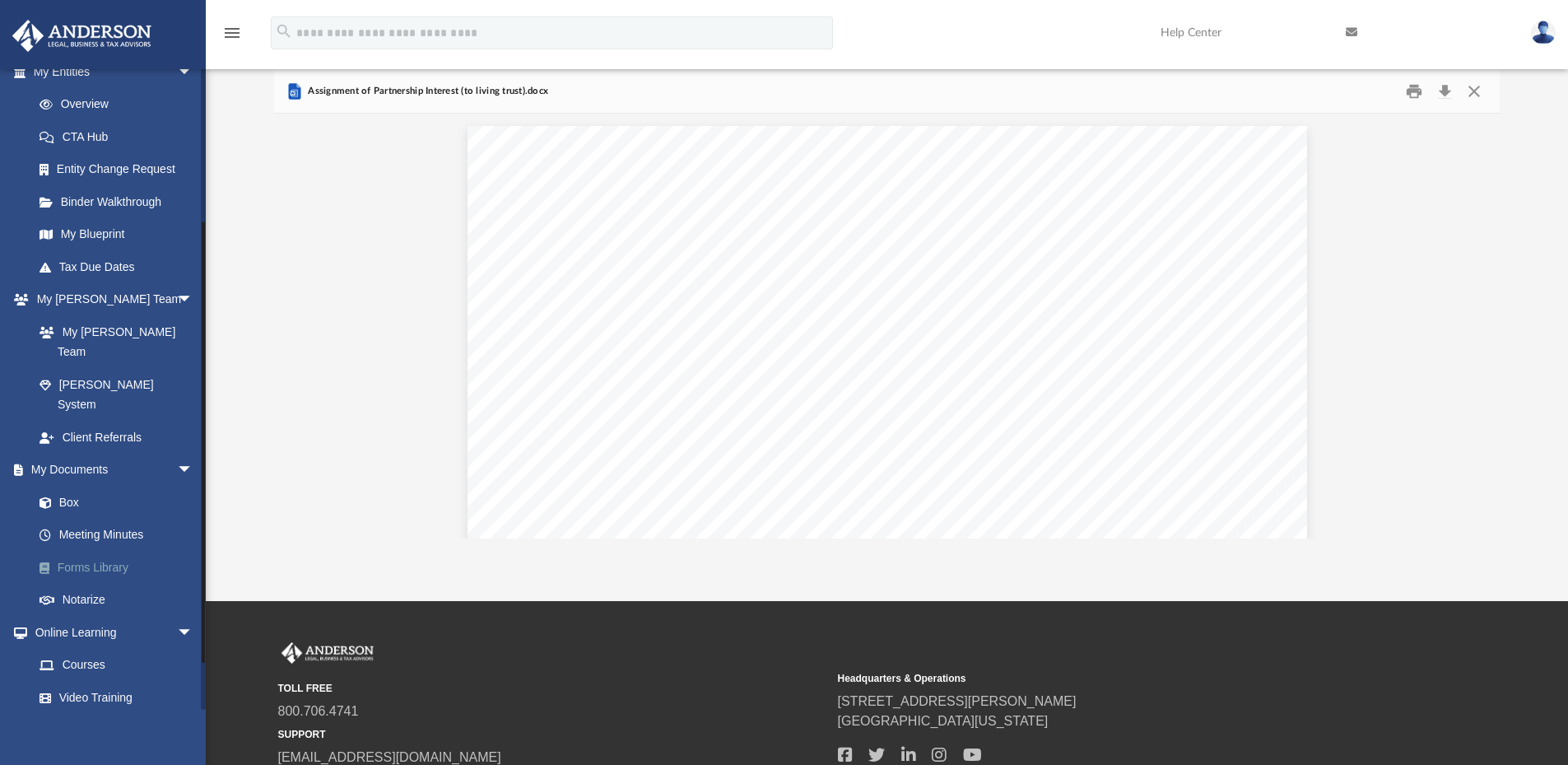
click at [119, 551] on link "Forms Library" at bounding box center [120, 568] width 195 height 33
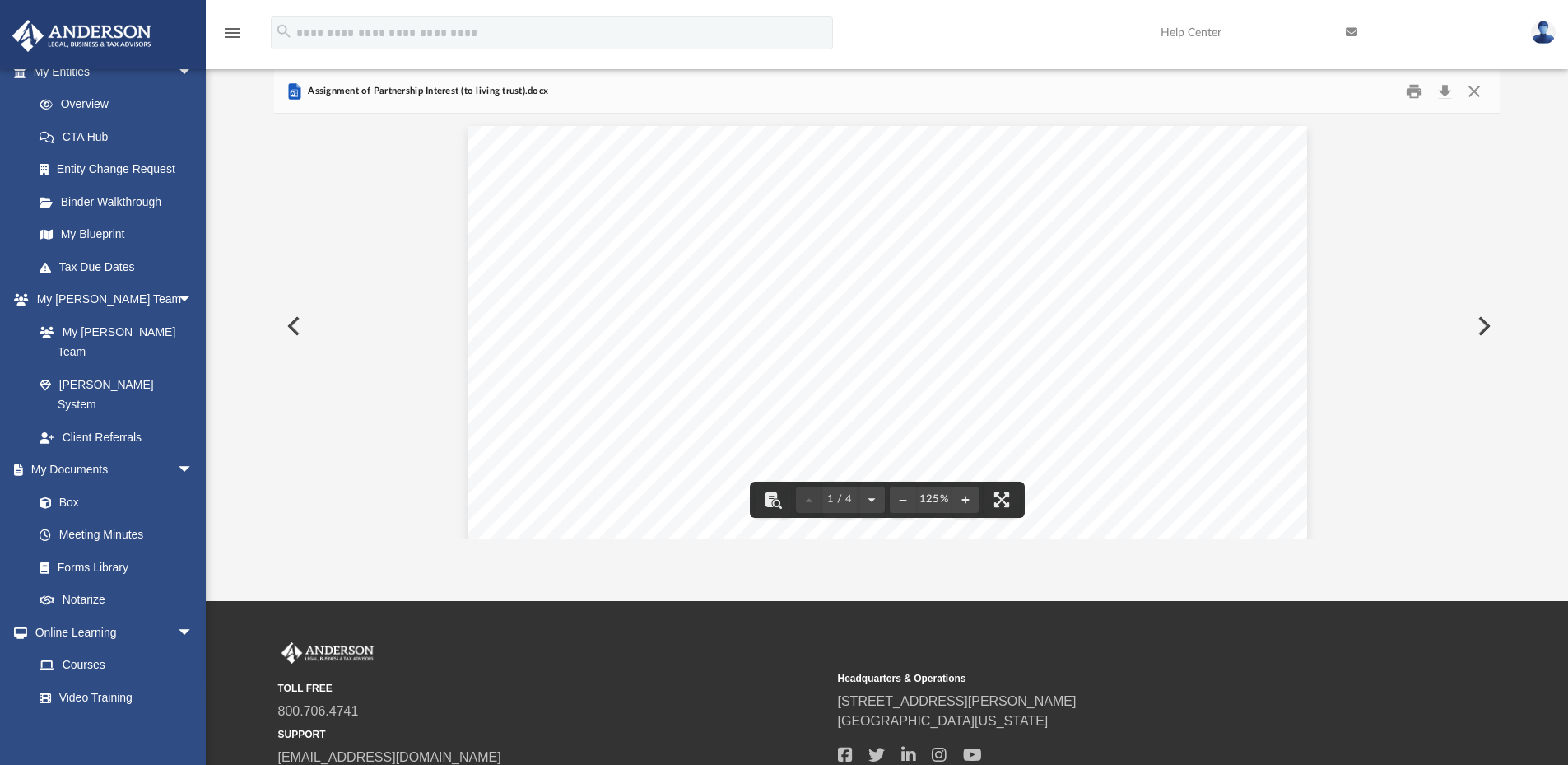
scroll to position [782, 0]
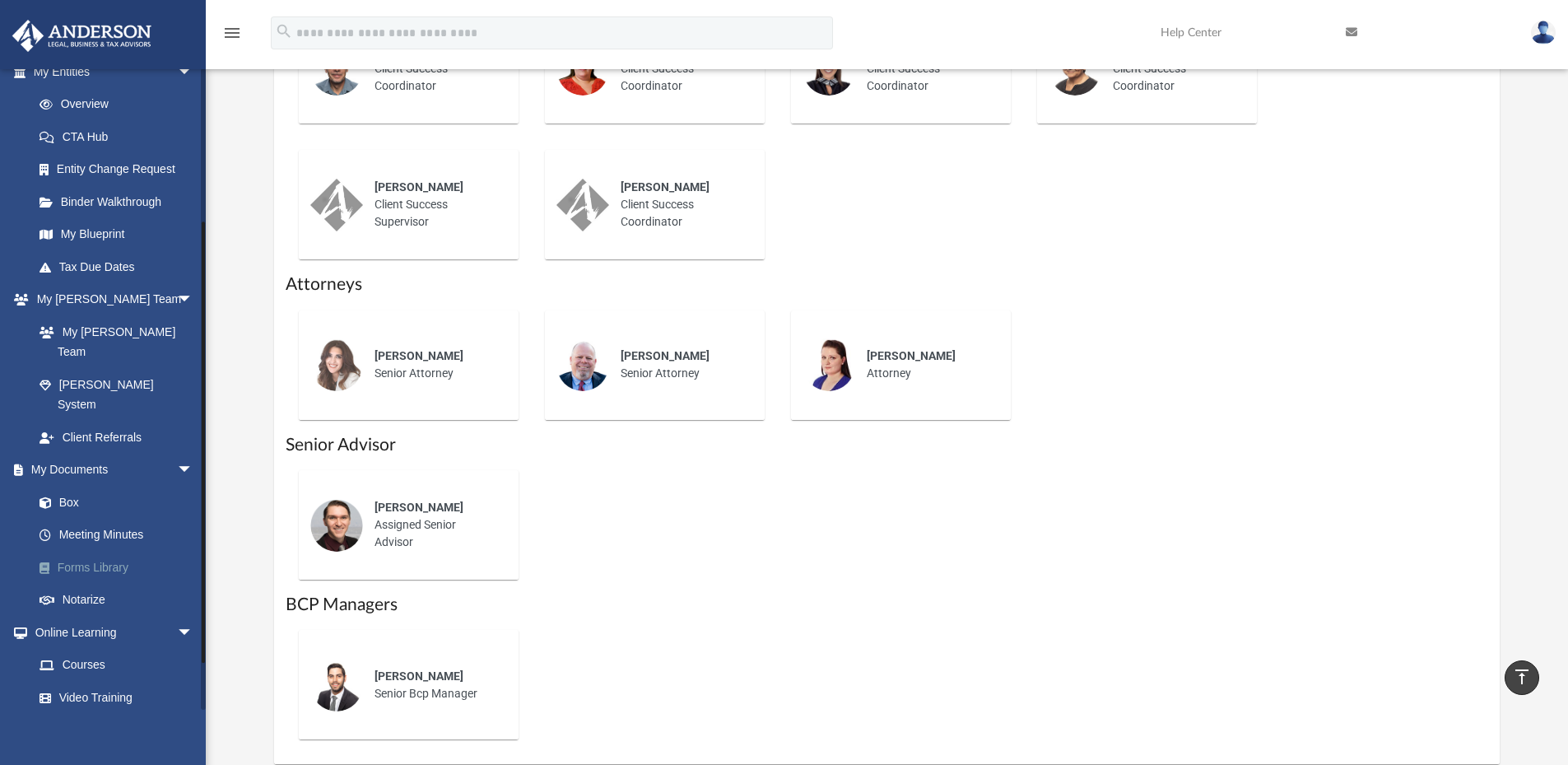
click at [102, 551] on link "Forms Library" at bounding box center [120, 568] width 195 height 33
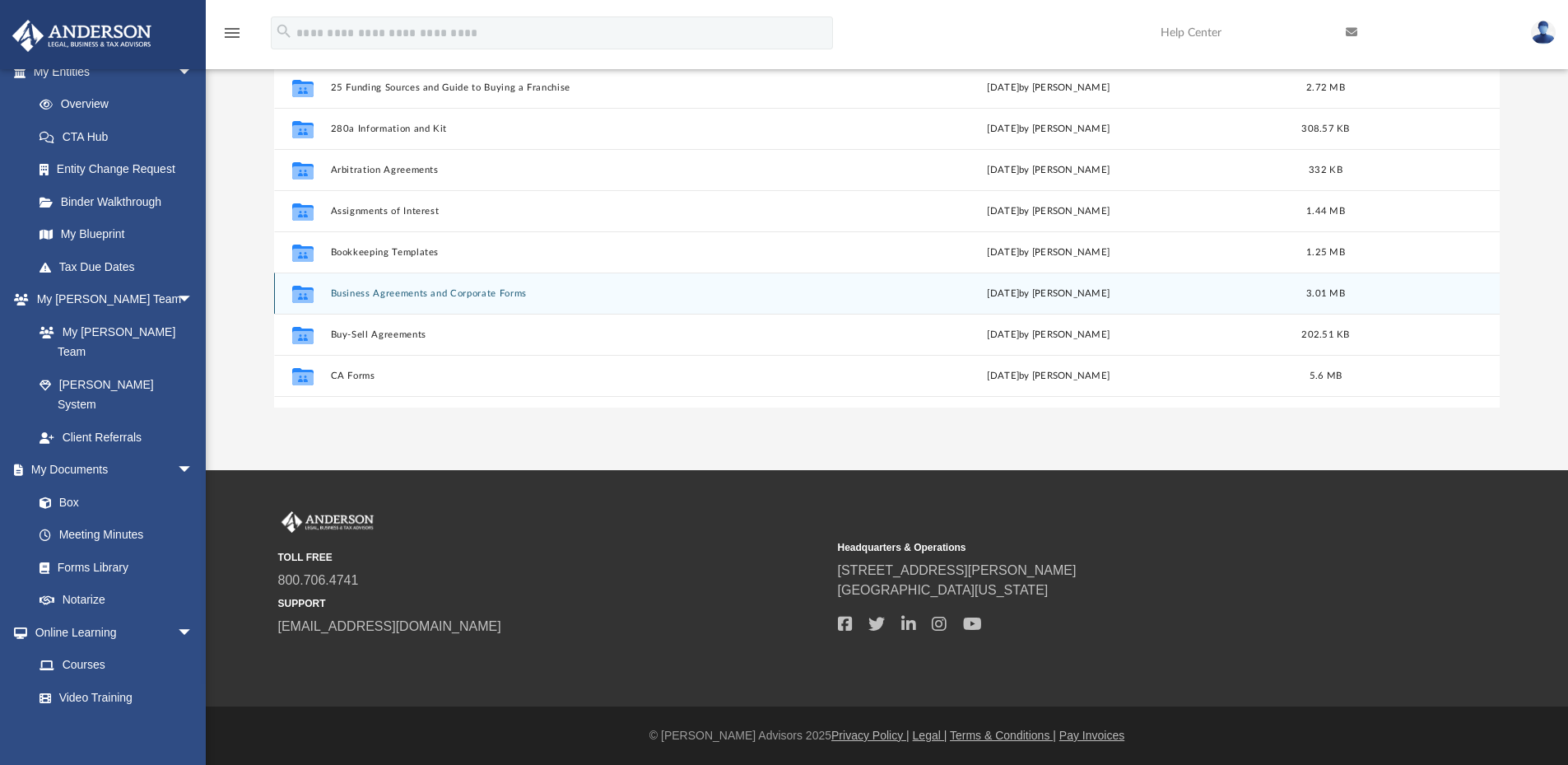
scroll to position [363, 1213]
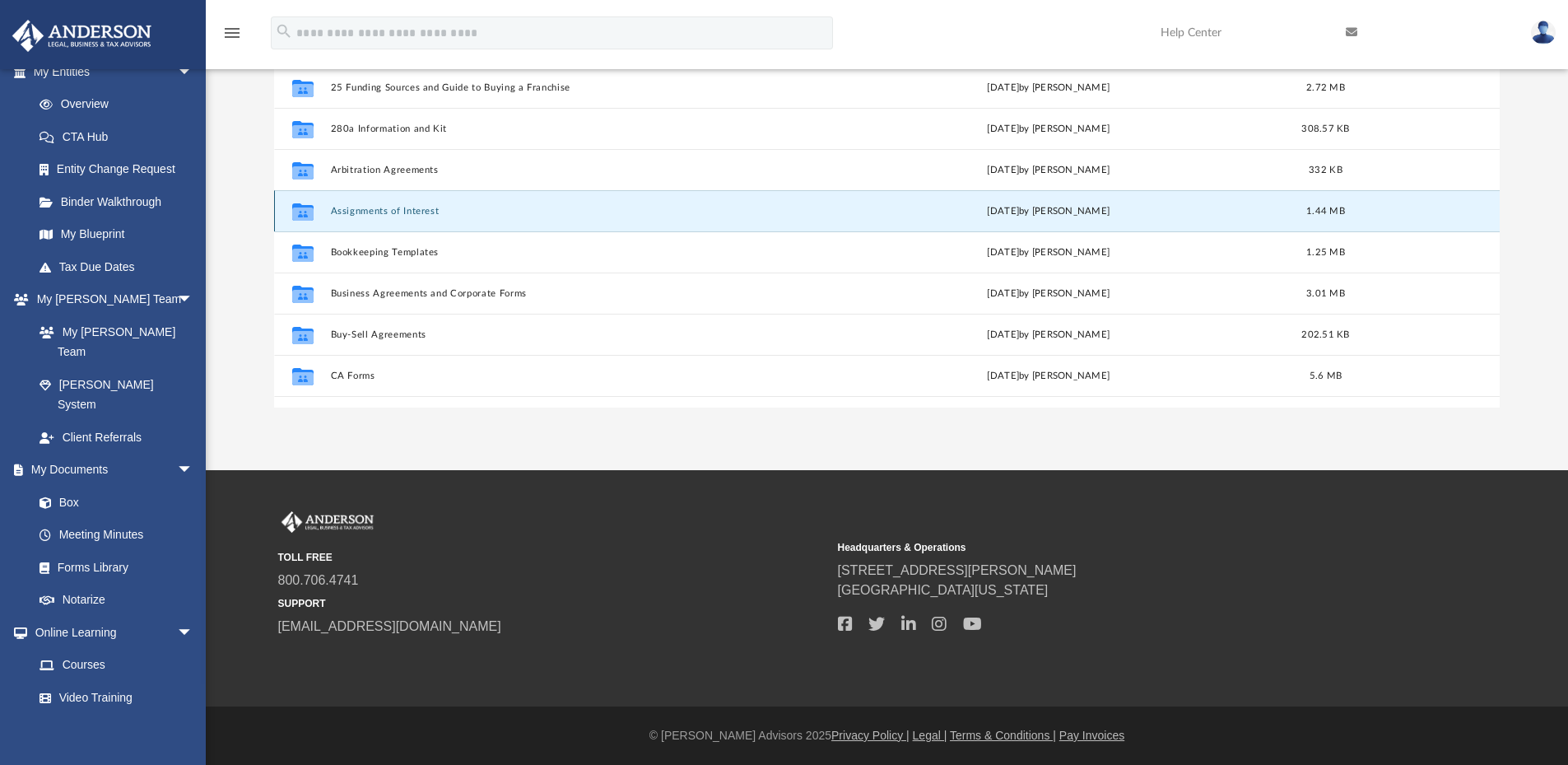
click at [379, 208] on button "Assignments of Interest" at bounding box center [567, 211] width 474 height 11
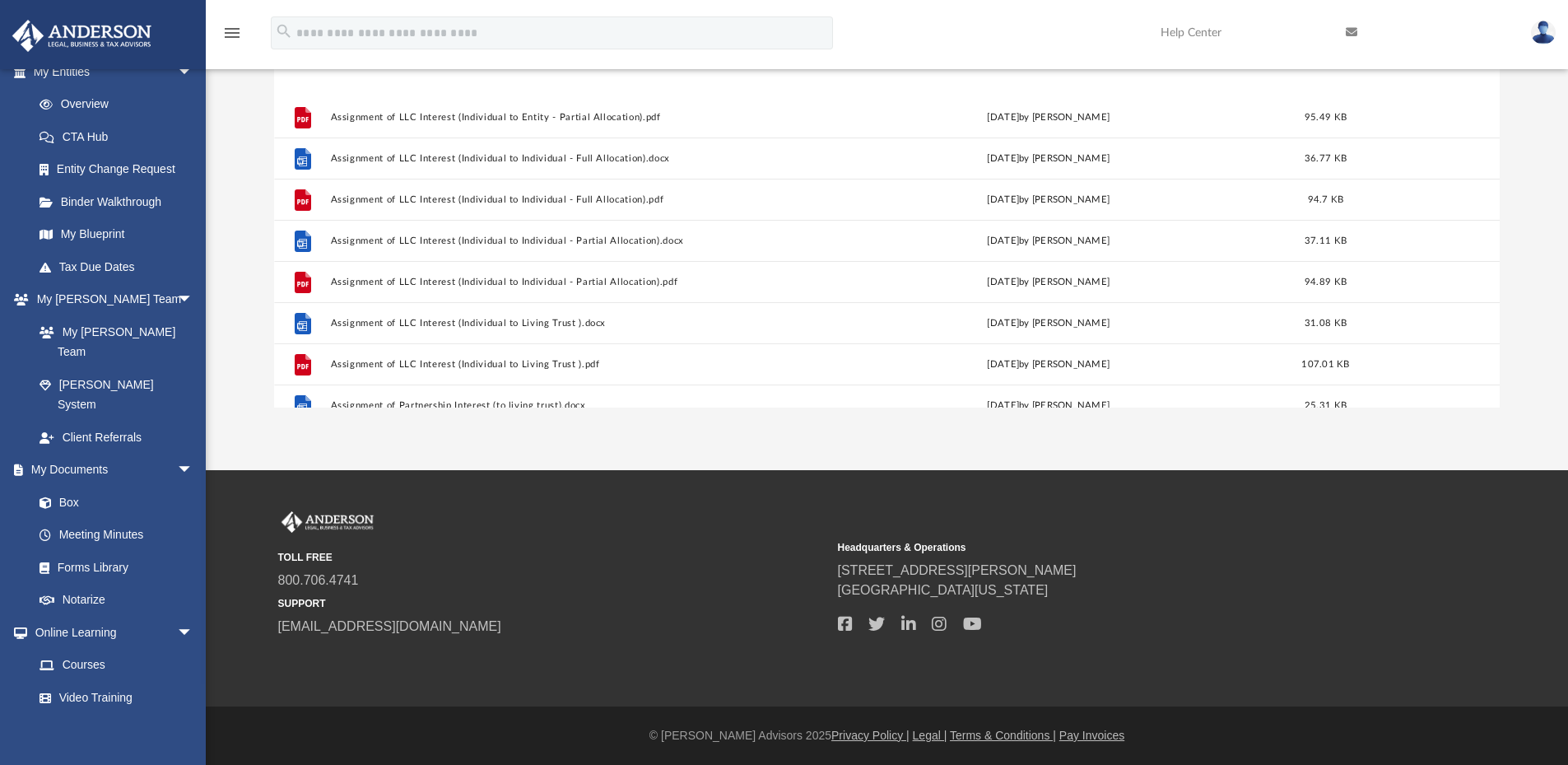
scroll to position [606, 0]
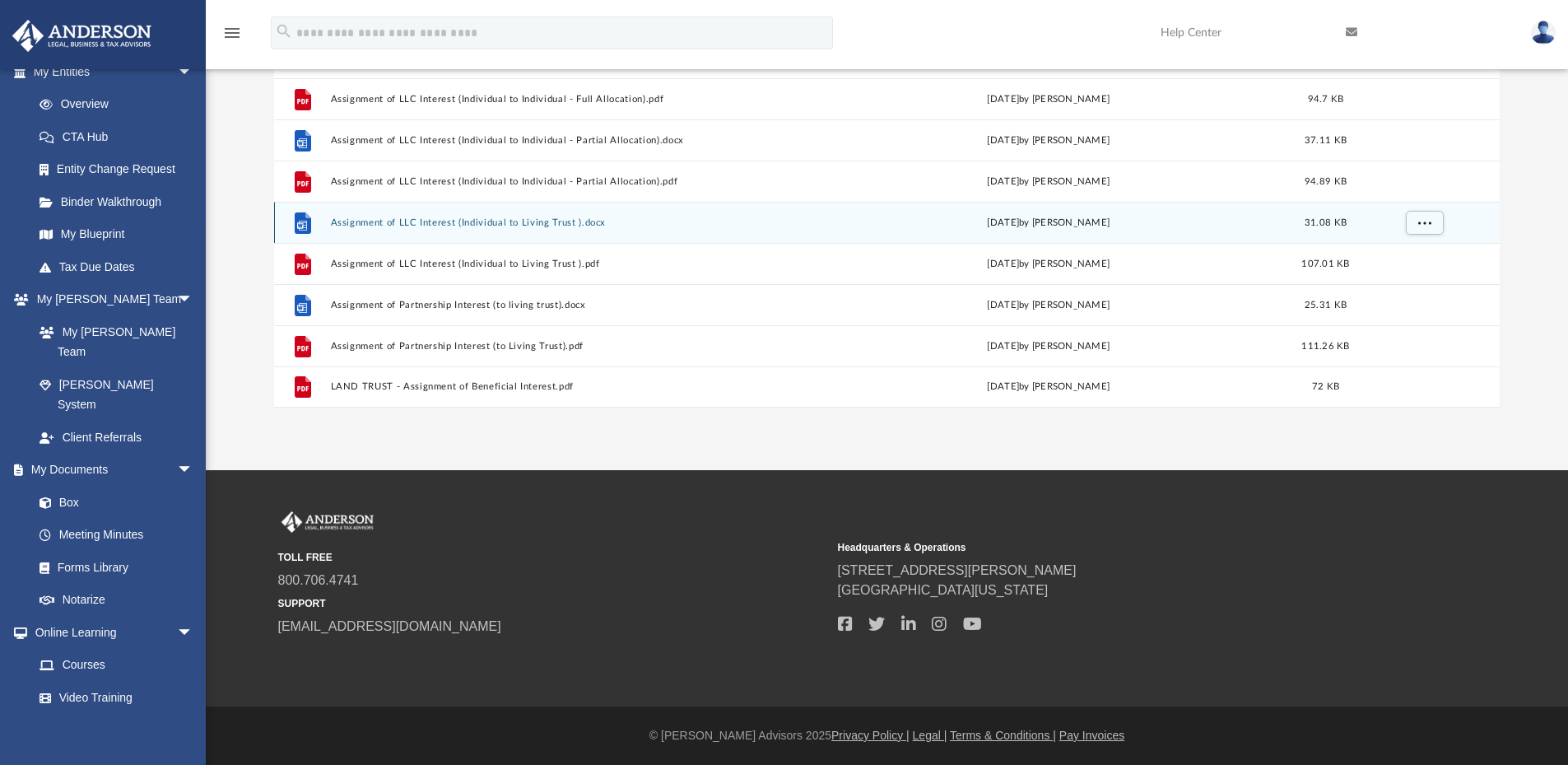
click at [393, 224] on button "Assignment of LLC Interest (Individual to Living Trust ).docx" at bounding box center [567, 222] width 474 height 11
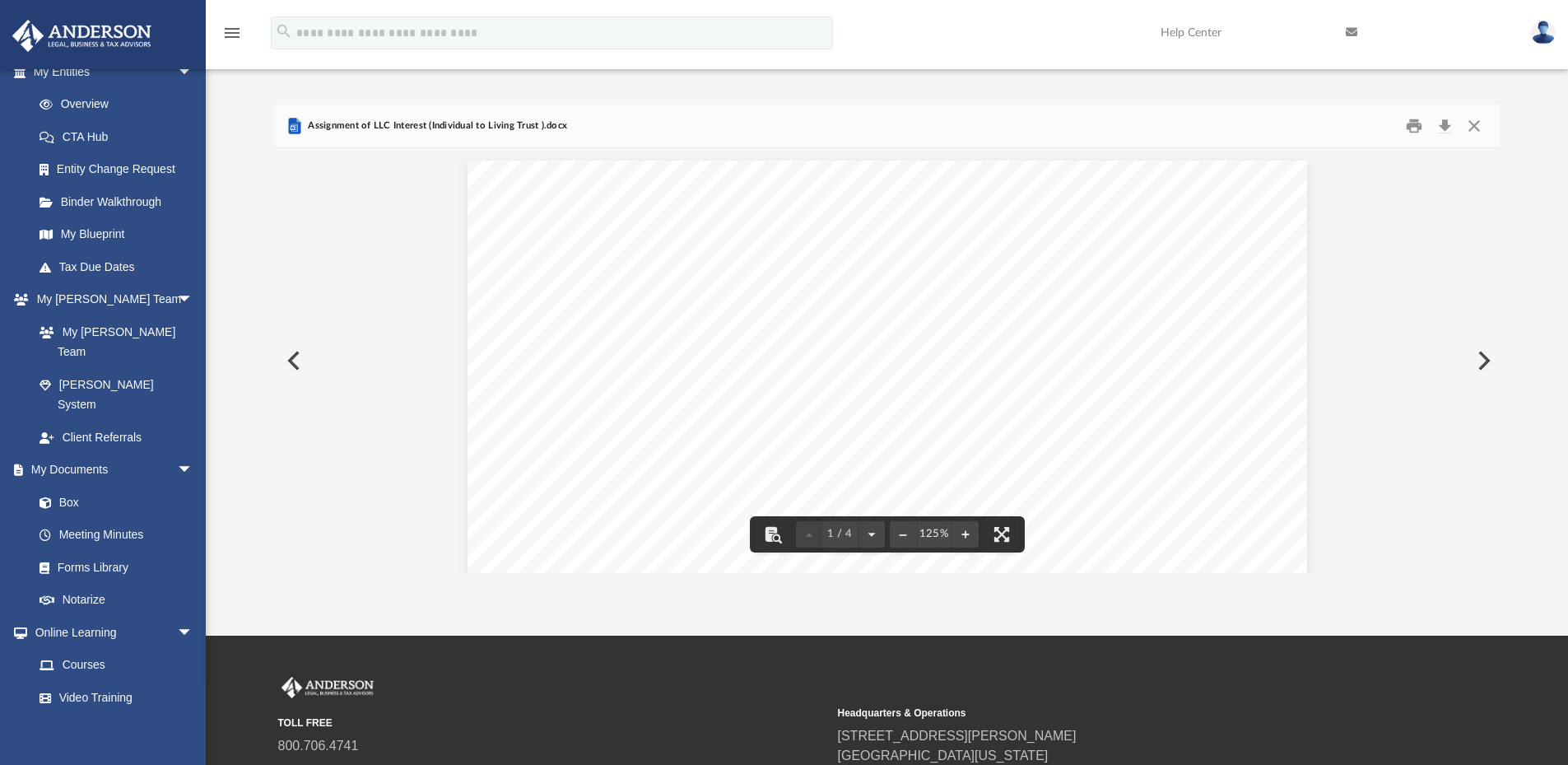
scroll to position [15, 0]
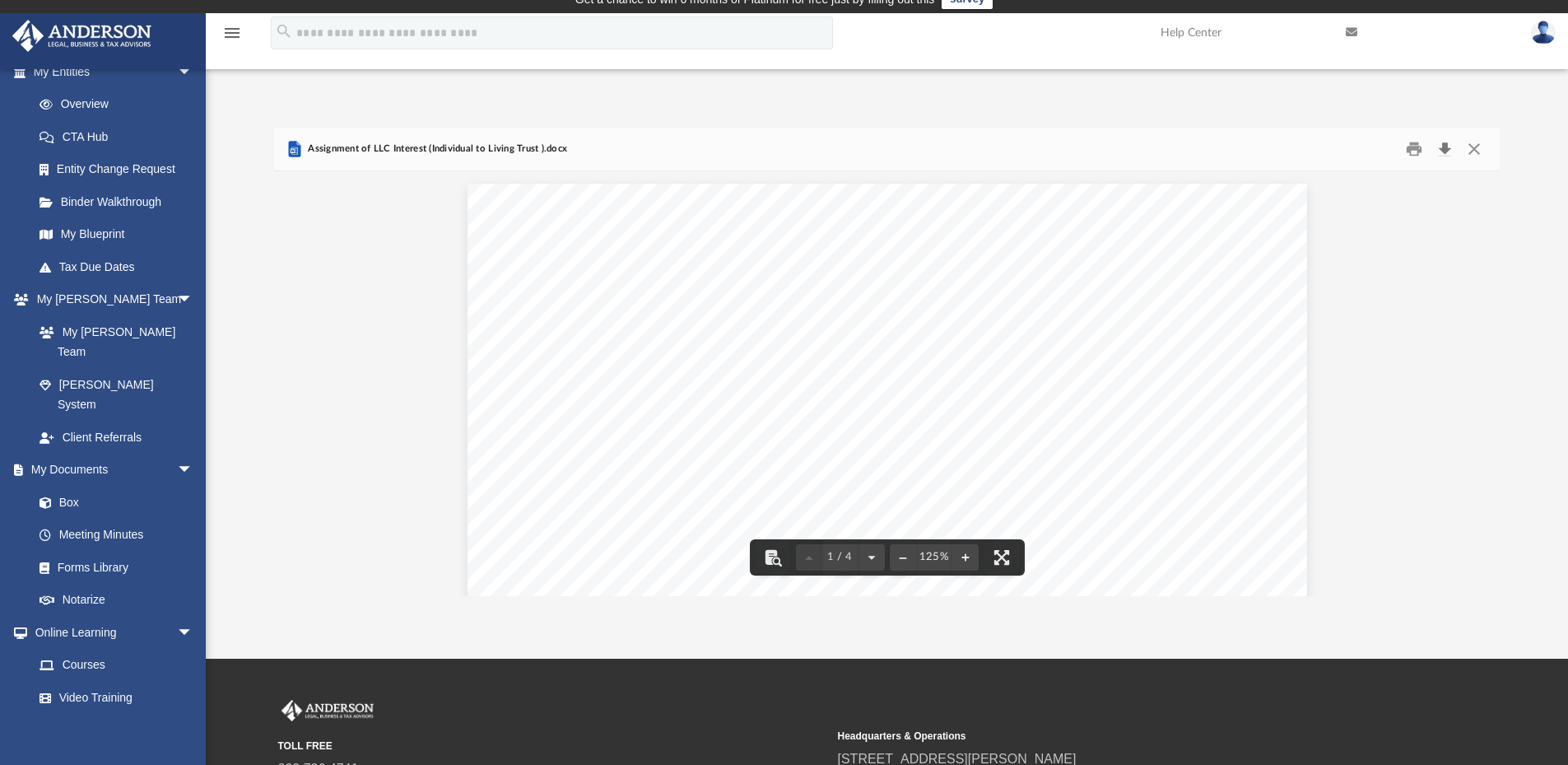
click at [1442, 139] on button "Download" at bounding box center [1444, 149] width 30 height 26
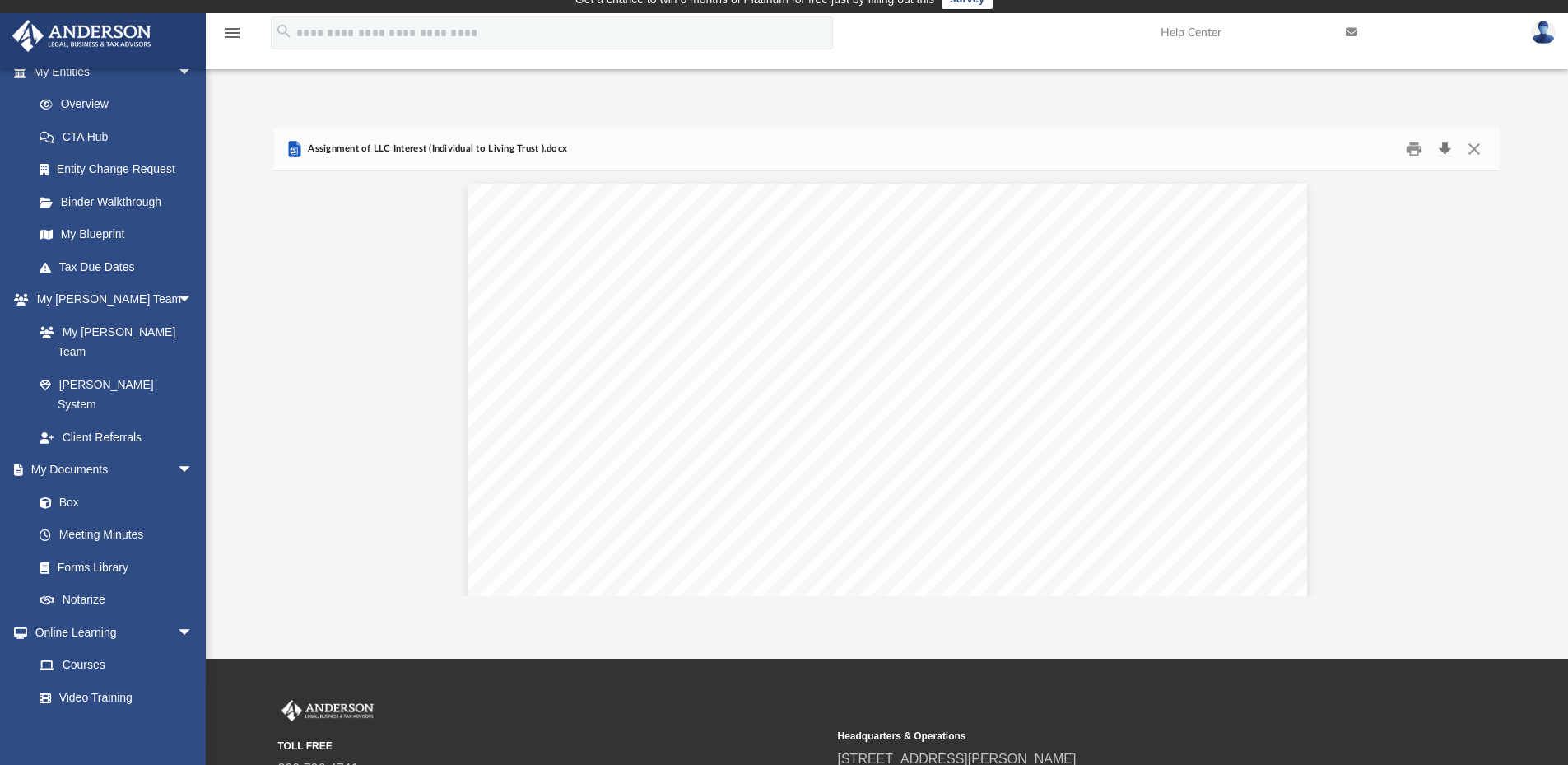
click at [1442, 139] on button "Download" at bounding box center [1444, 149] width 30 height 26
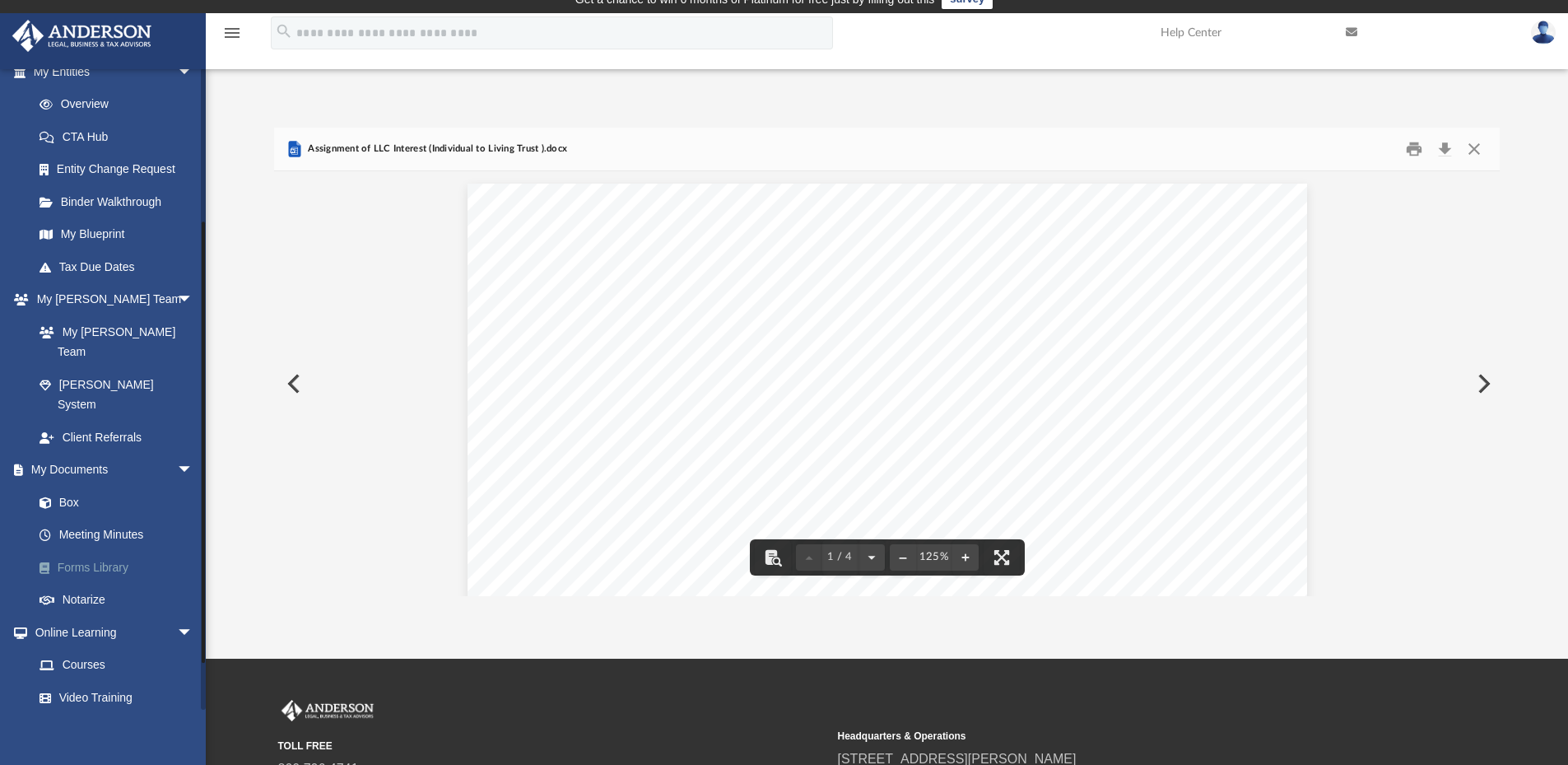
click at [110, 551] on link "Forms Library" at bounding box center [120, 568] width 195 height 33
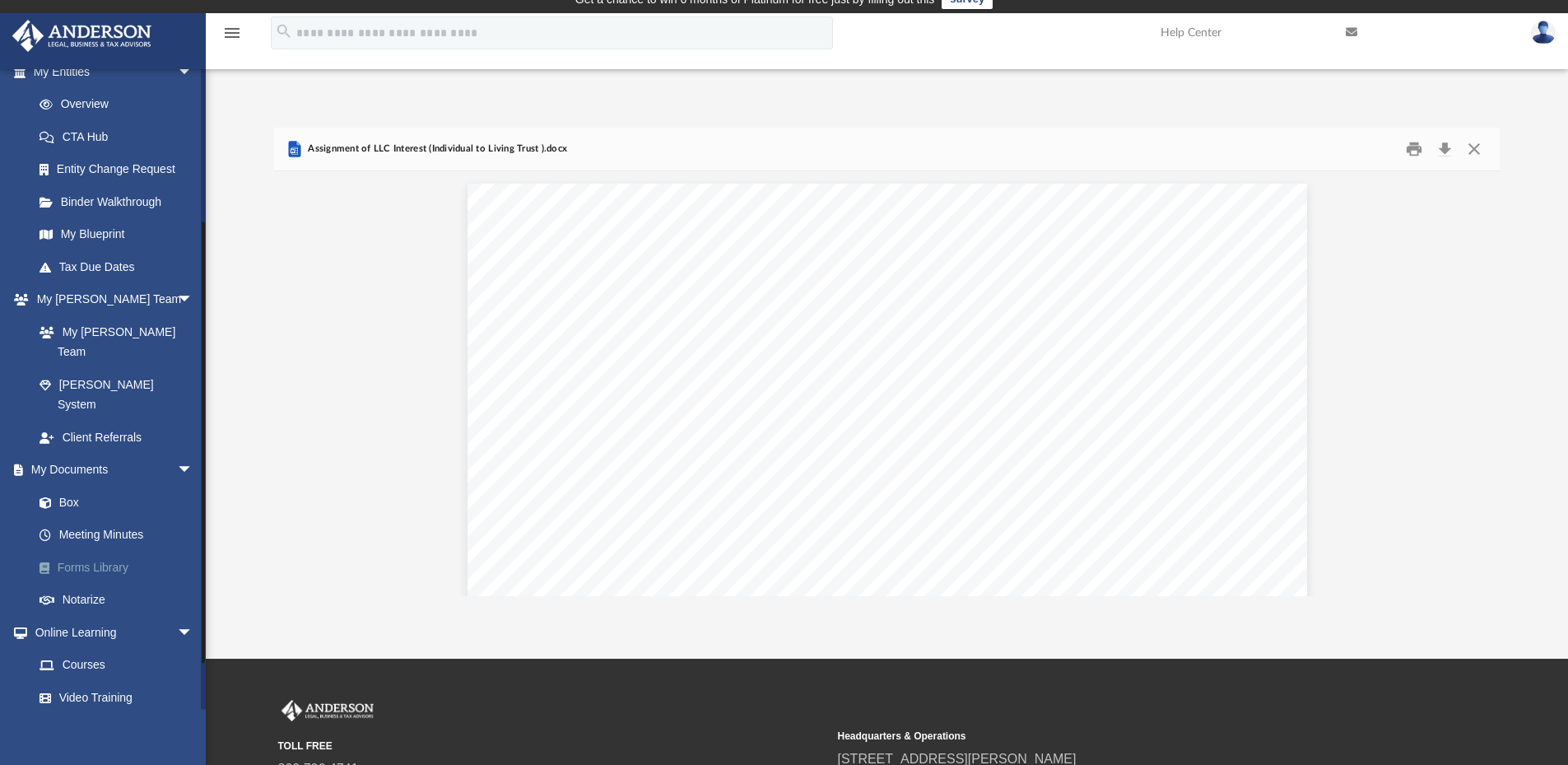
click at [105, 551] on link "Forms Library" at bounding box center [120, 568] width 195 height 33
click at [90, 551] on link "Forms Library" at bounding box center [120, 568] width 195 height 33
